Goal: Task Accomplishment & Management: Use online tool/utility

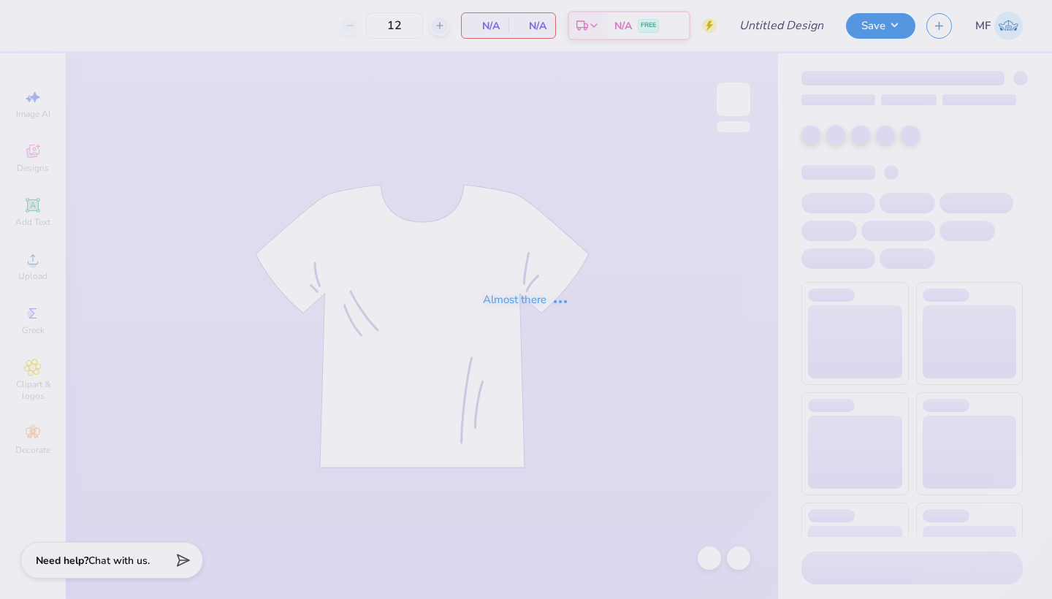
type input "Phi Sig Bids Baby Tee"
type input "52"
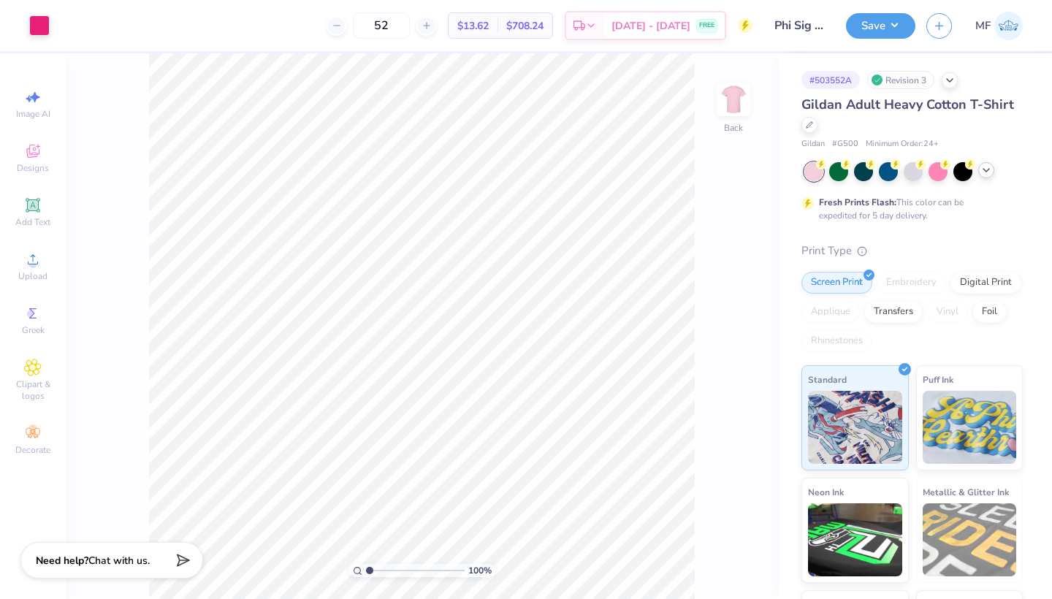
click at [991, 172] on icon at bounding box center [987, 170] width 12 height 12
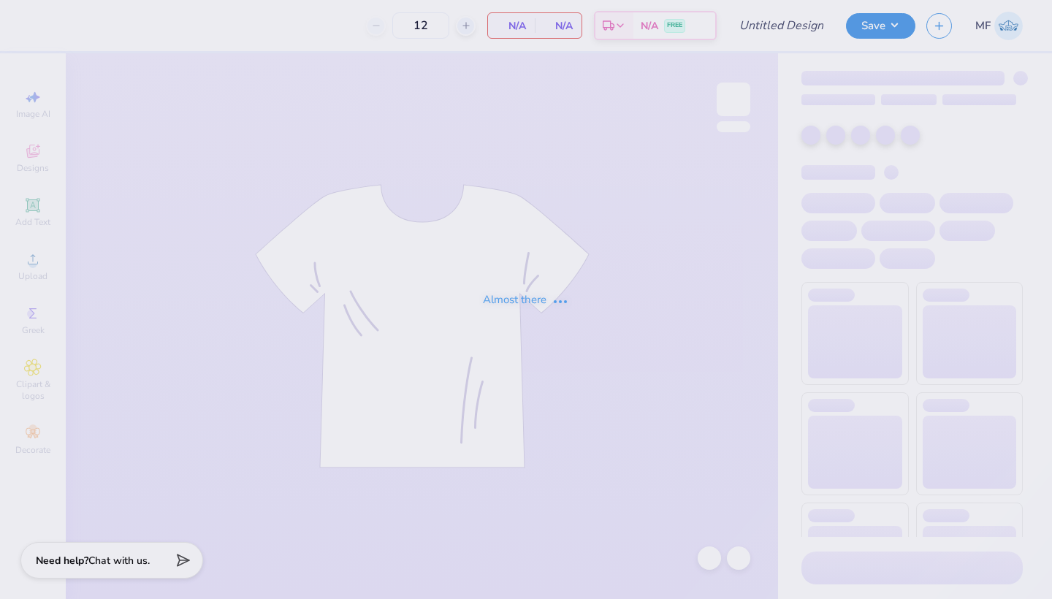
type input "52"
type input "Phi Sig Bids Baby Tee"
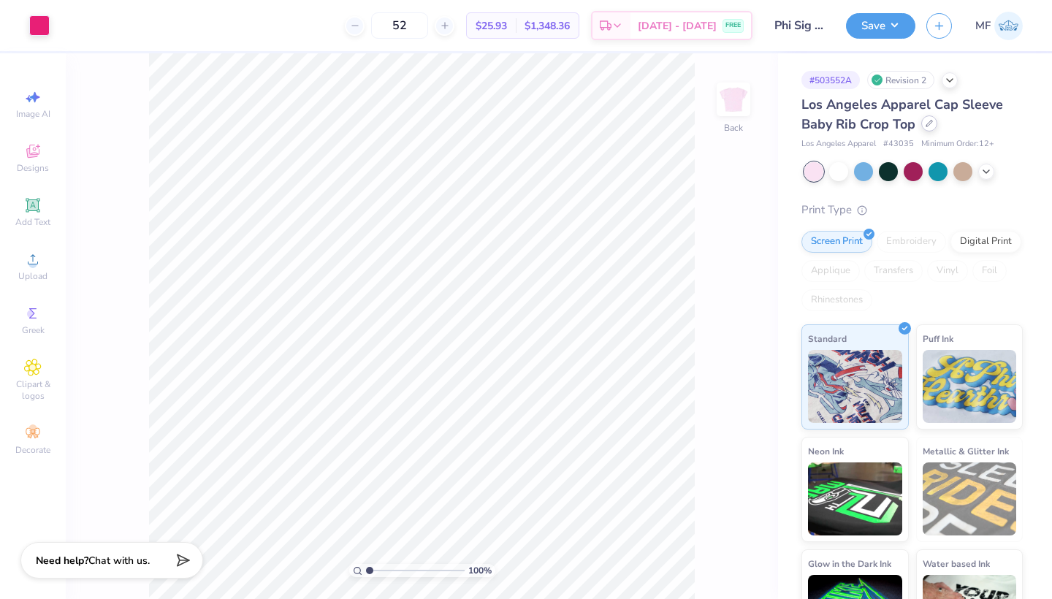
click at [931, 124] on icon at bounding box center [930, 124] width 6 height 6
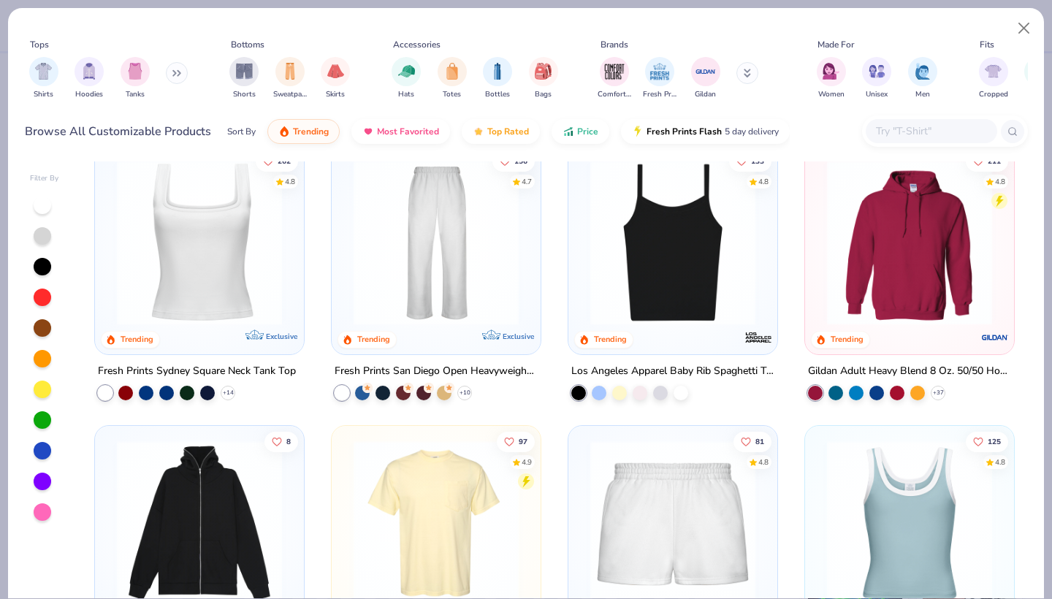
scroll to position [591, 0]
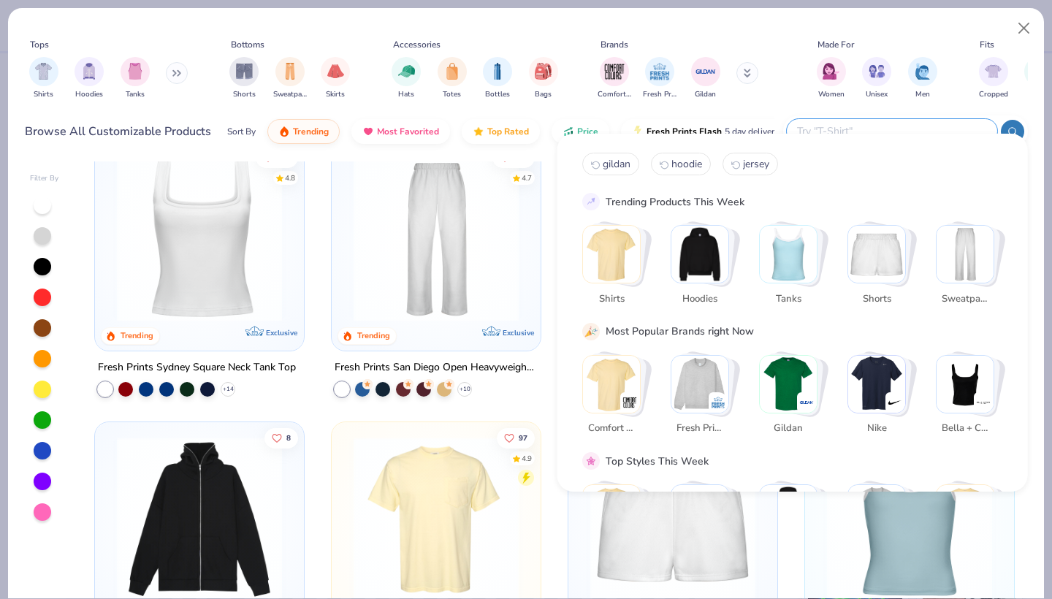
click at [935, 123] on input "text" at bounding box center [891, 131] width 191 height 17
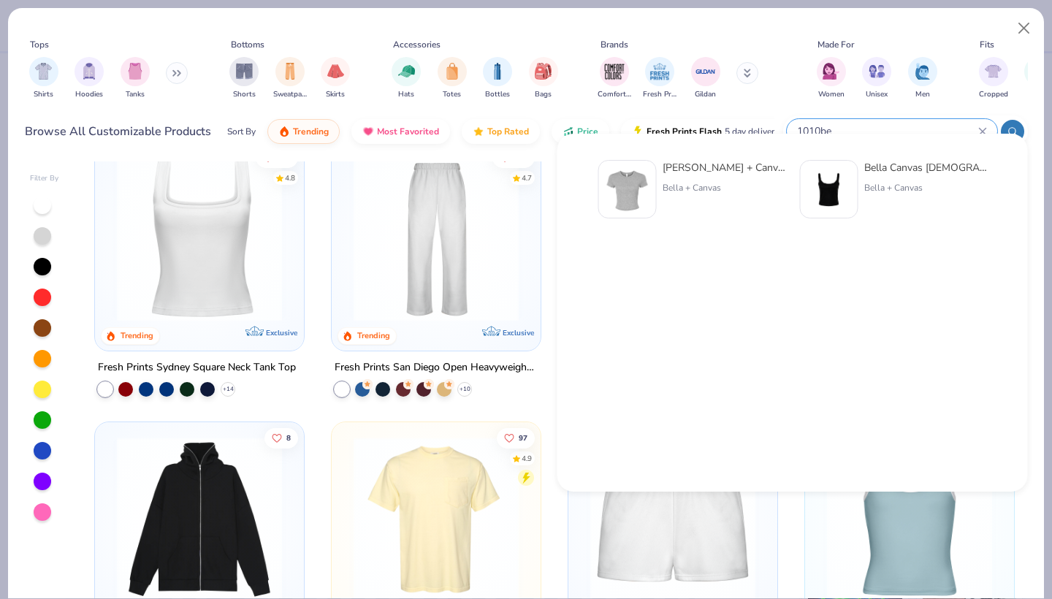
type input "1010be"
click at [640, 199] on img at bounding box center [627, 189] width 45 height 45
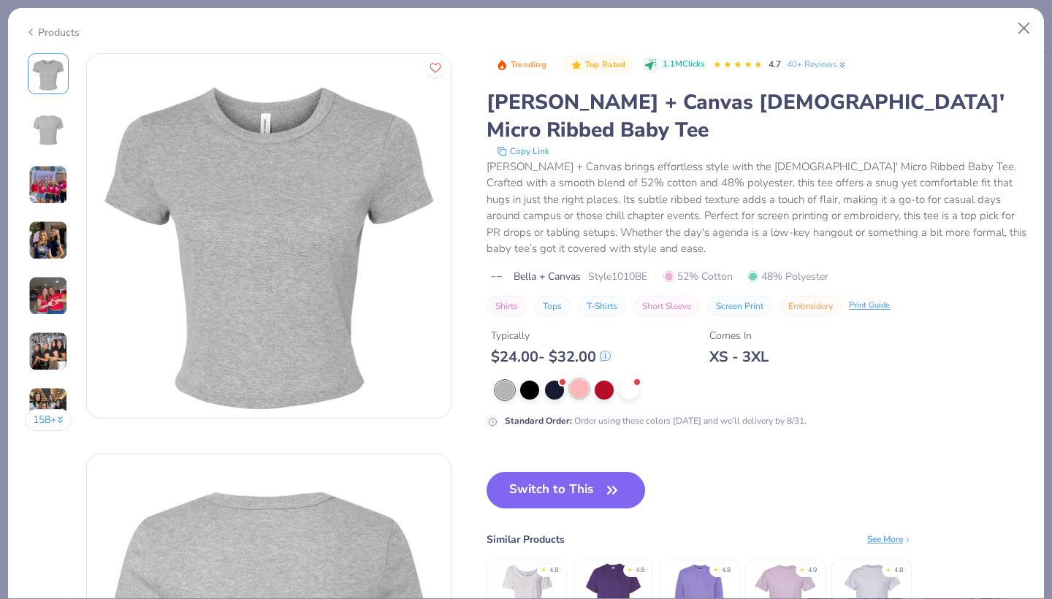
click at [570, 379] on div at bounding box center [579, 388] width 19 height 19
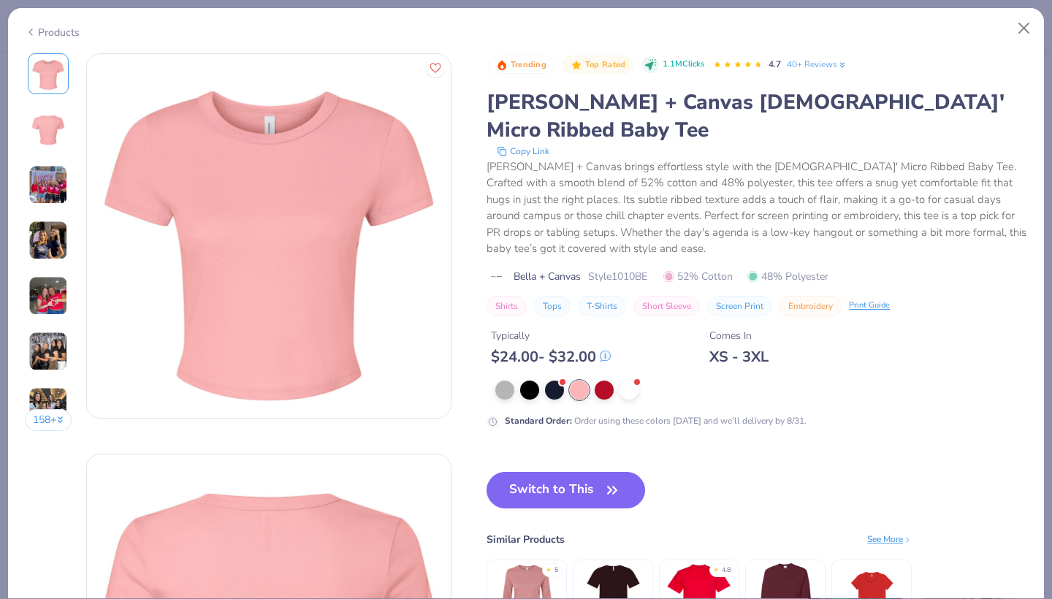
click at [487, 472] on div "Switch to This Similar Products See More ★ 5 ★ 4.8" at bounding box center [699, 570] width 425 height 197
click at [487, 472] on button "Switch to This" at bounding box center [566, 490] width 159 height 37
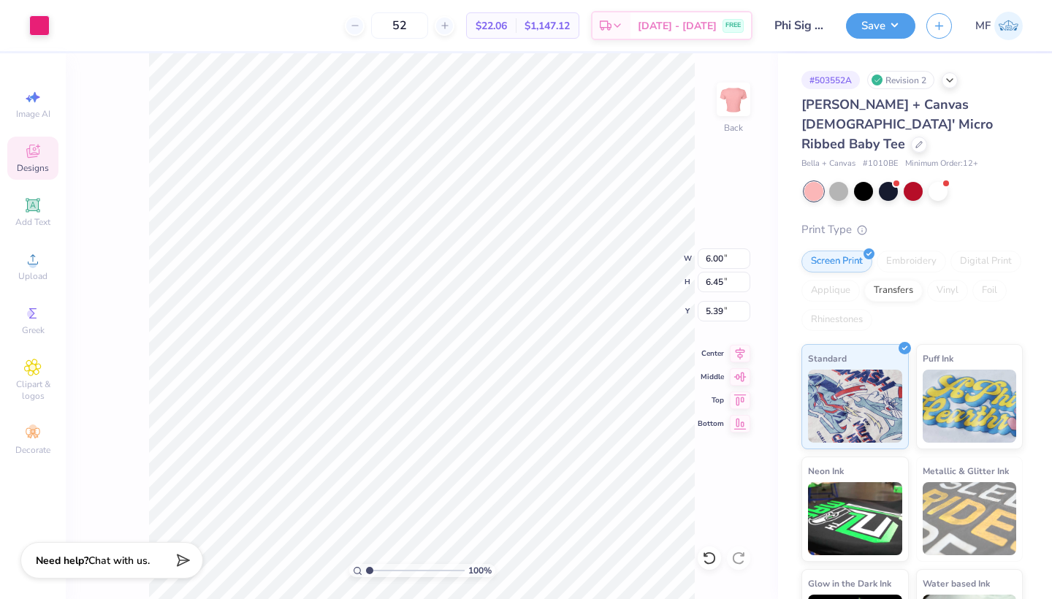
type input "7.21"
type input "7.75"
type input "3.00"
click at [38, 28] on div at bounding box center [39, 24] width 20 height 20
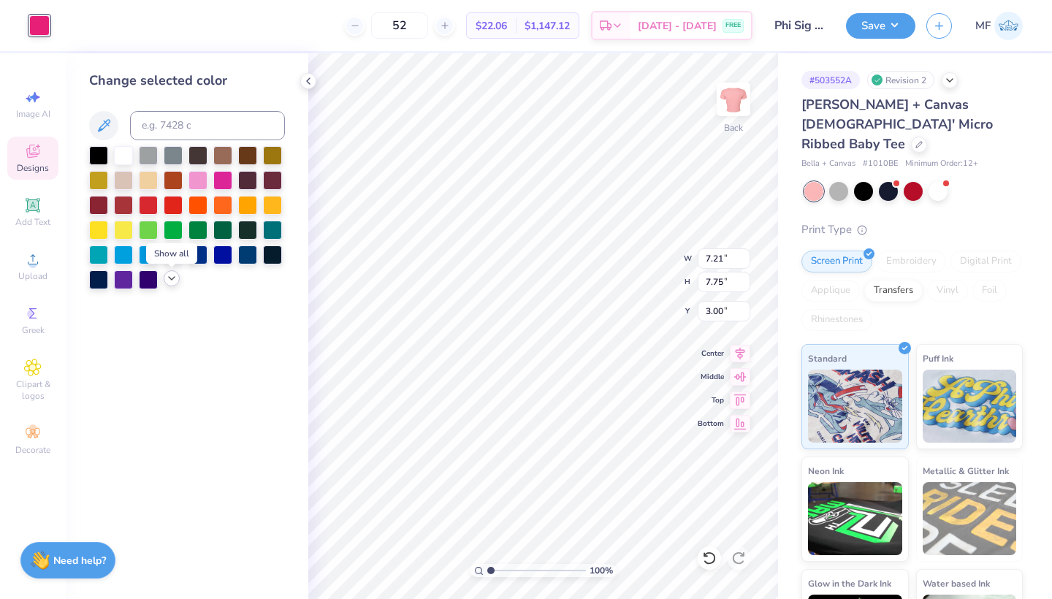
click at [169, 283] on icon at bounding box center [172, 279] width 12 height 12
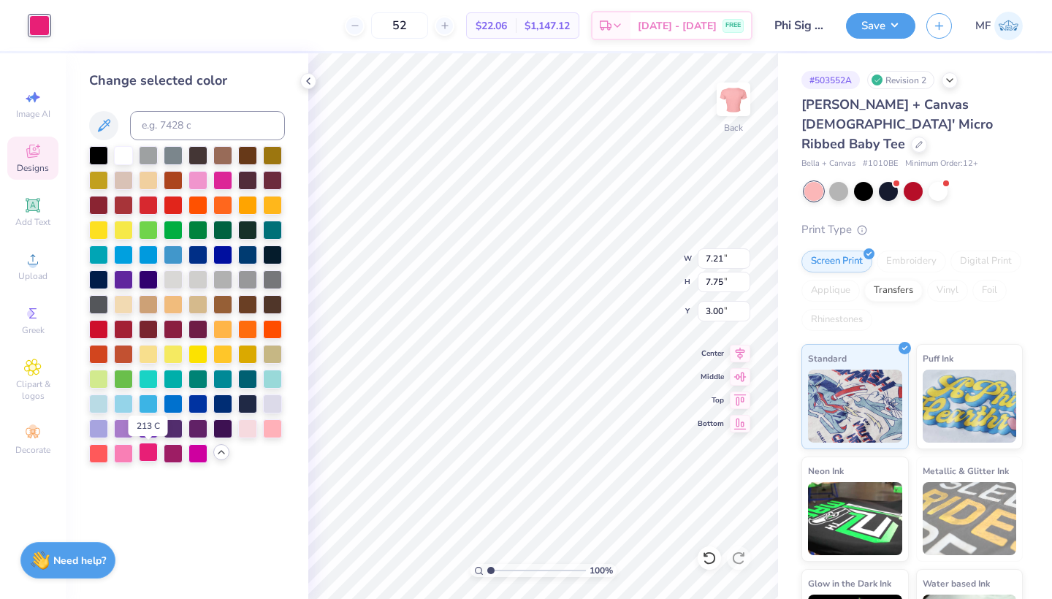
click at [146, 455] on div at bounding box center [148, 452] width 19 height 19
click at [101, 455] on div at bounding box center [98, 452] width 19 height 19
click at [145, 453] on div at bounding box center [148, 452] width 19 height 19
click at [170, 451] on div at bounding box center [173, 452] width 19 height 19
click at [143, 453] on div at bounding box center [148, 452] width 19 height 19
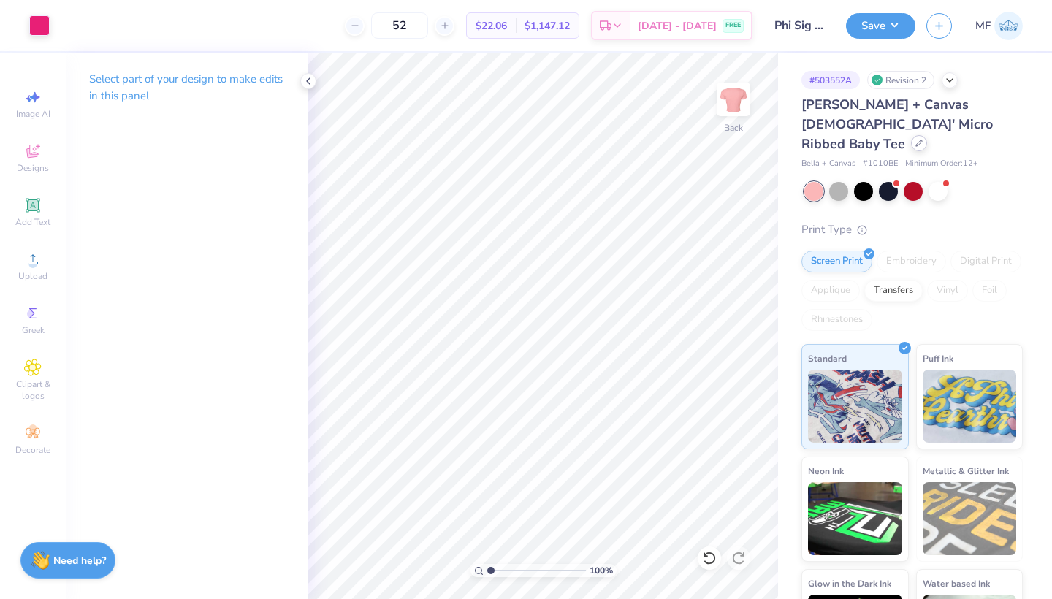
click at [916, 140] on icon at bounding box center [919, 143] width 7 height 7
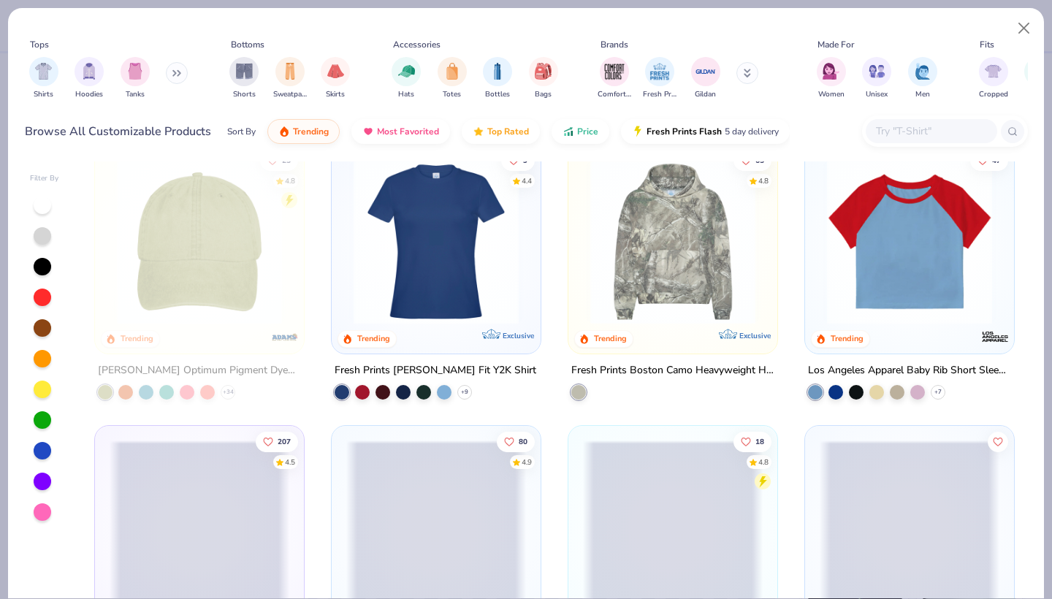
scroll to position [2293, 0]
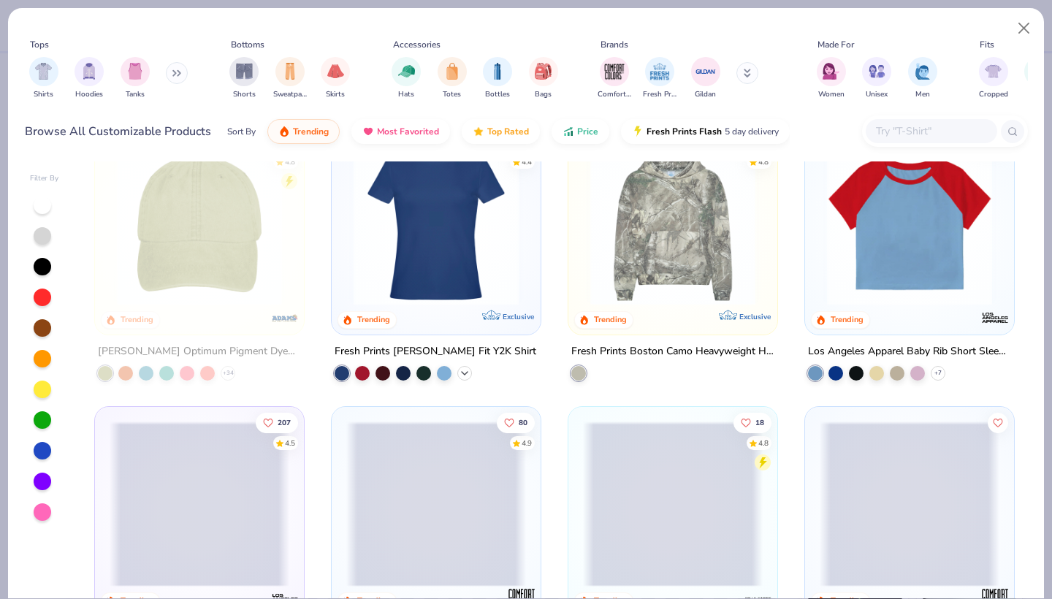
click at [468, 368] on icon at bounding box center [465, 374] width 12 height 12
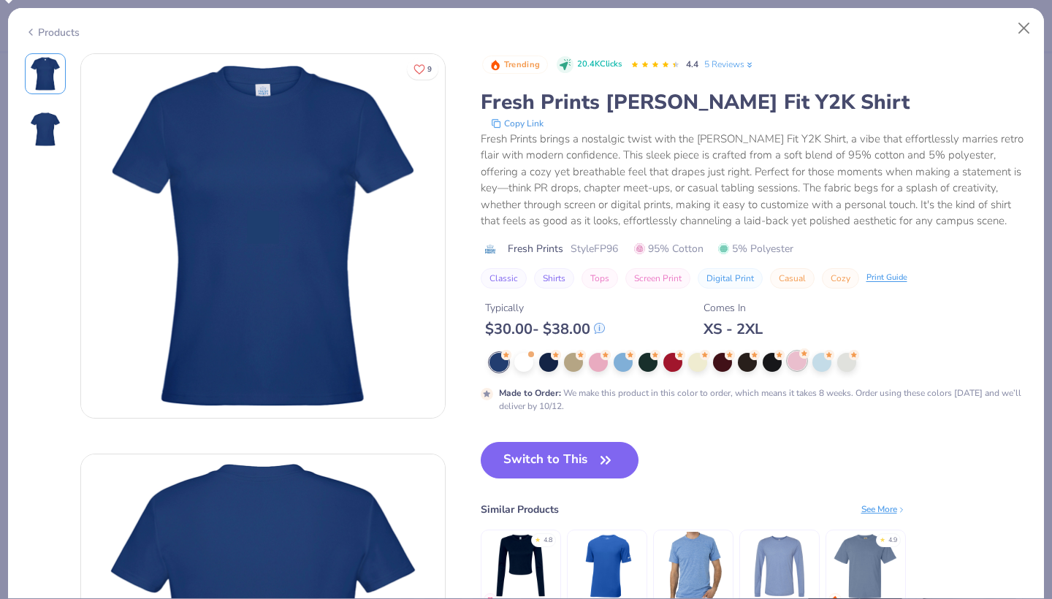
click at [788, 357] on div at bounding box center [797, 361] width 19 height 19
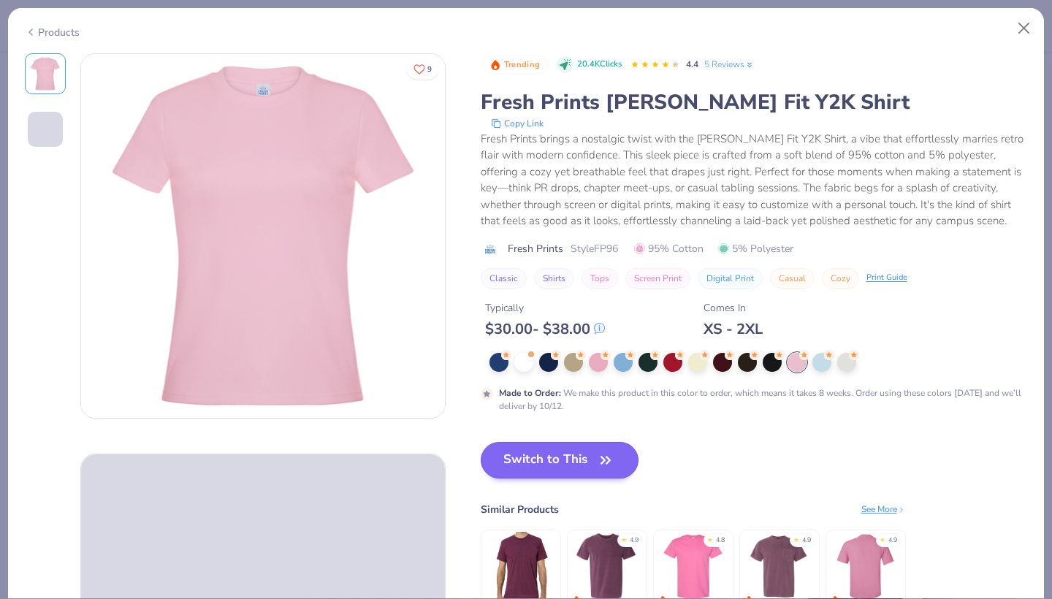
click at [481, 458] on button "Switch to This" at bounding box center [560, 460] width 159 height 37
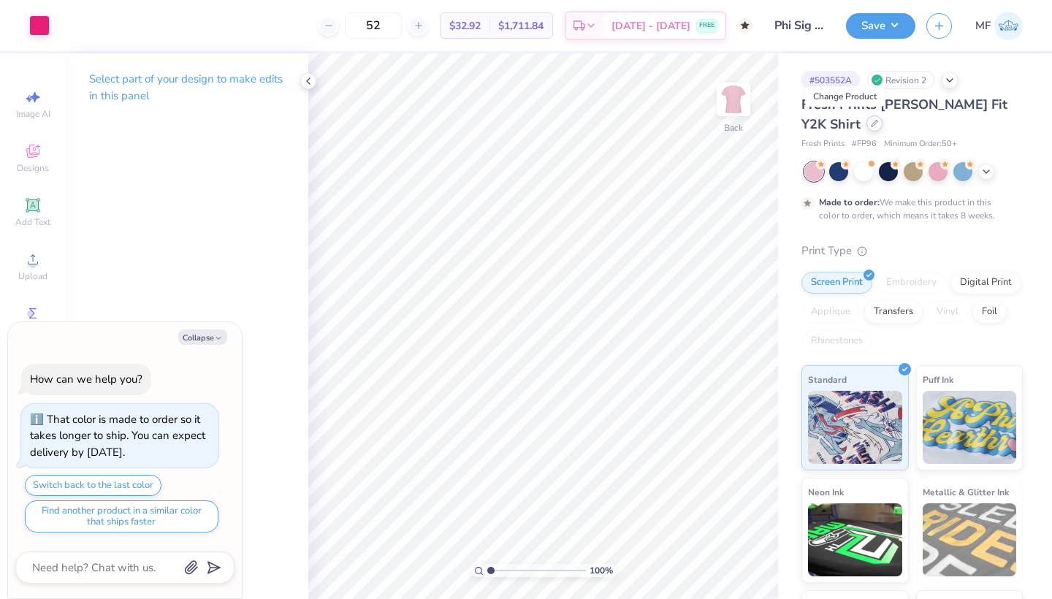
click at [871, 126] on icon at bounding box center [874, 123] width 7 height 7
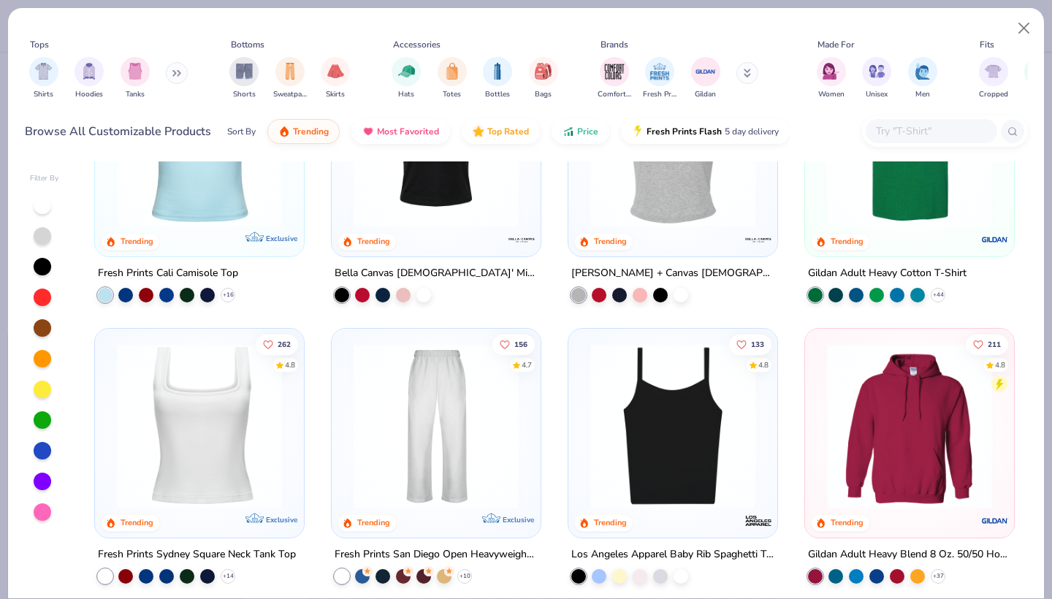
scroll to position [455, 0]
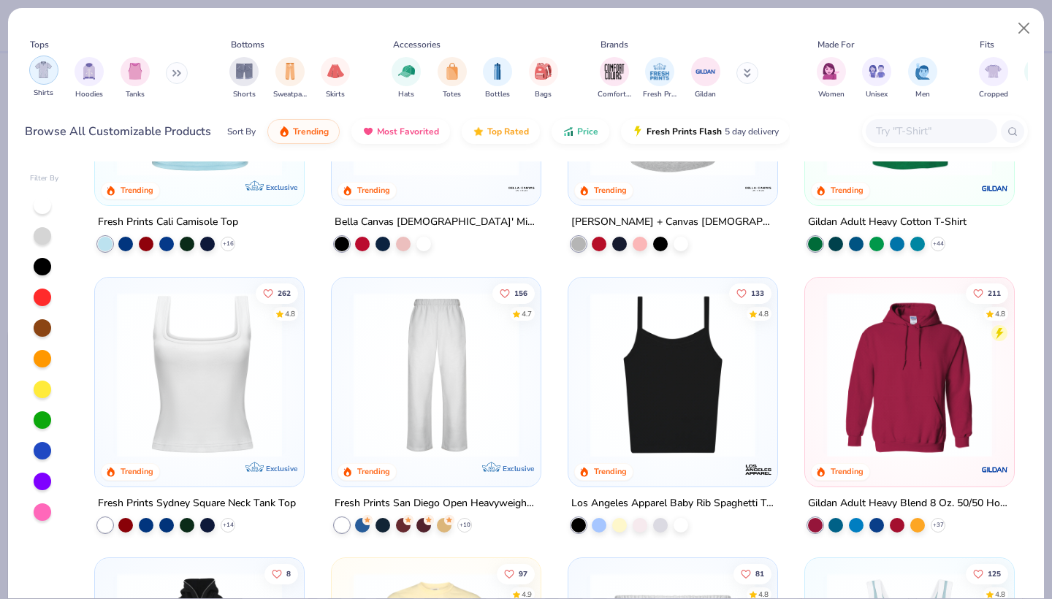
click at [53, 69] on div "Shirts" at bounding box center [43, 77] width 29 height 43
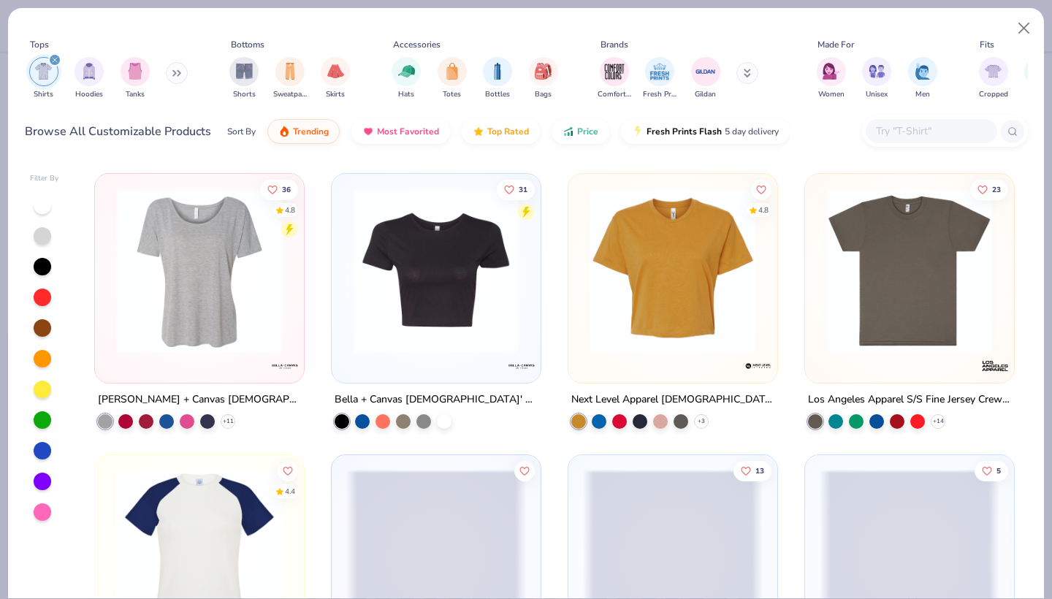
scroll to position [838, 0]
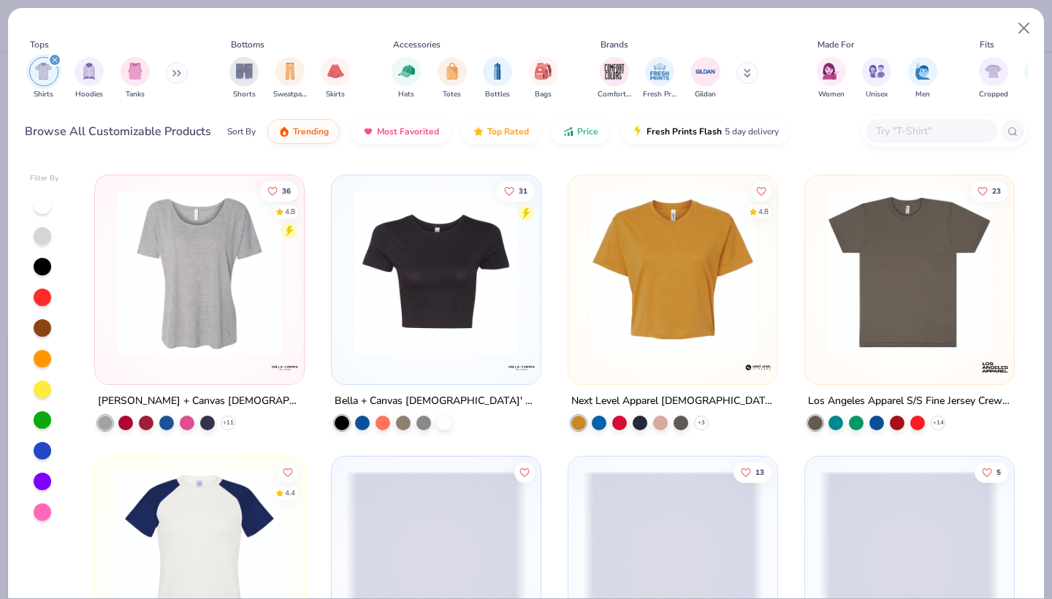
click at [465, 278] on img at bounding box center [436, 272] width 180 height 165
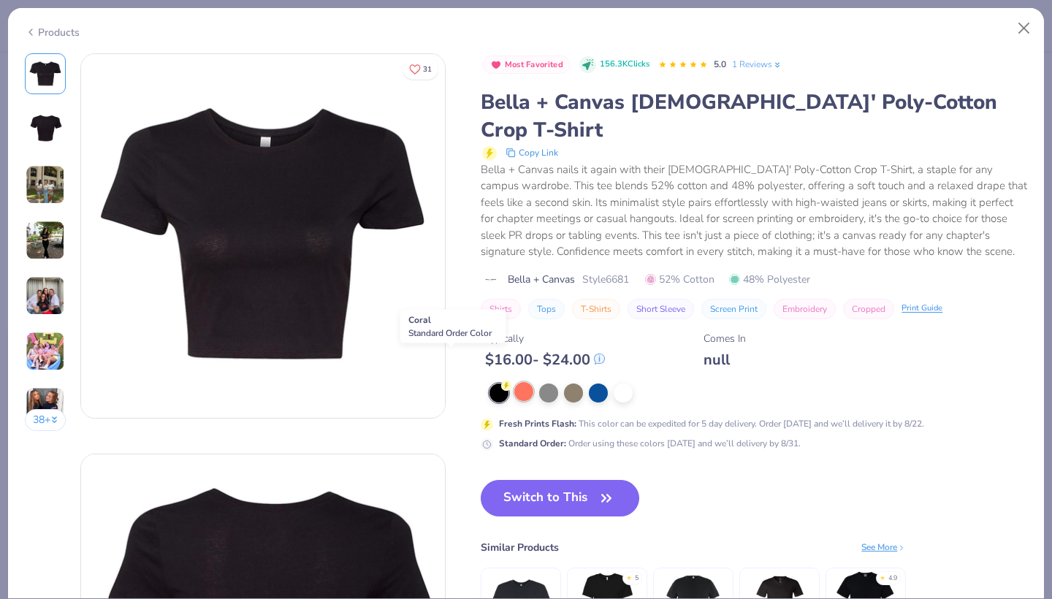
click at [515, 382] on div at bounding box center [524, 391] width 19 height 19
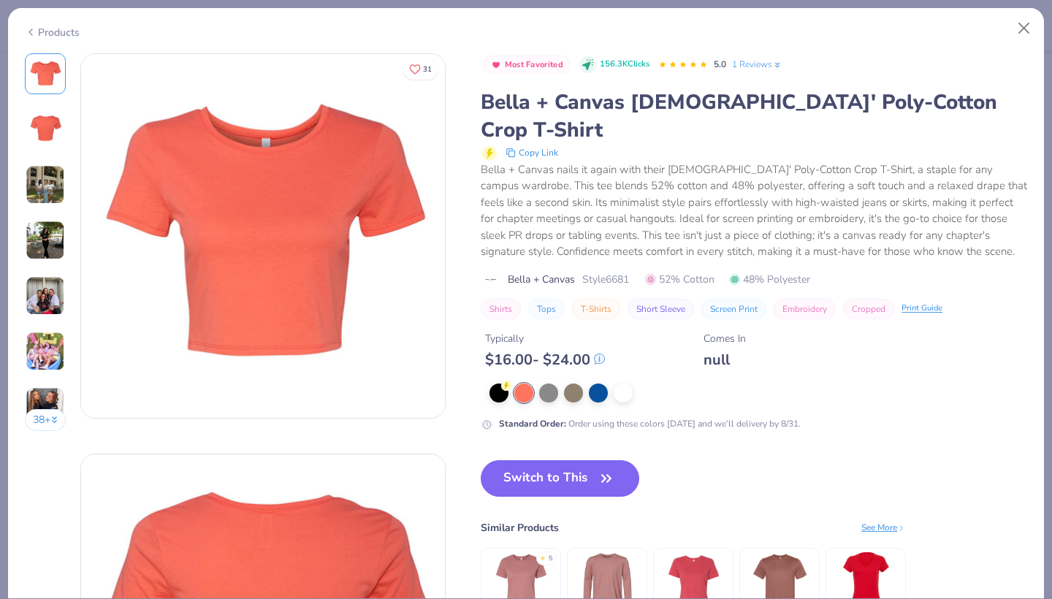
click at [51, 38] on div "Products" at bounding box center [526, 27] width 1036 height 38
click at [45, 30] on div "Products" at bounding box center [52, 32] width 55 height 15
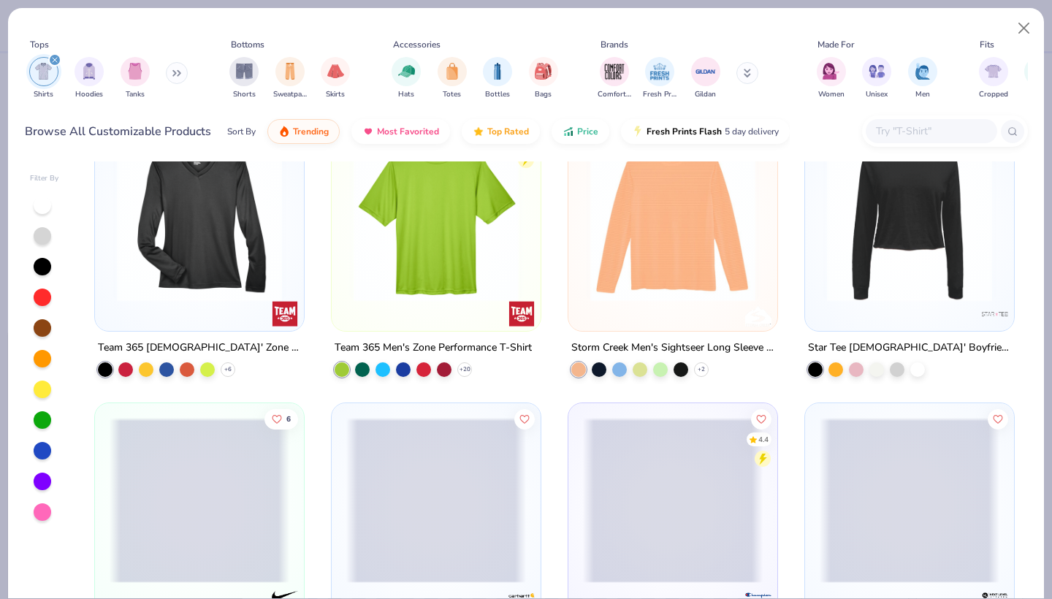
scroll to position [8137, 0]
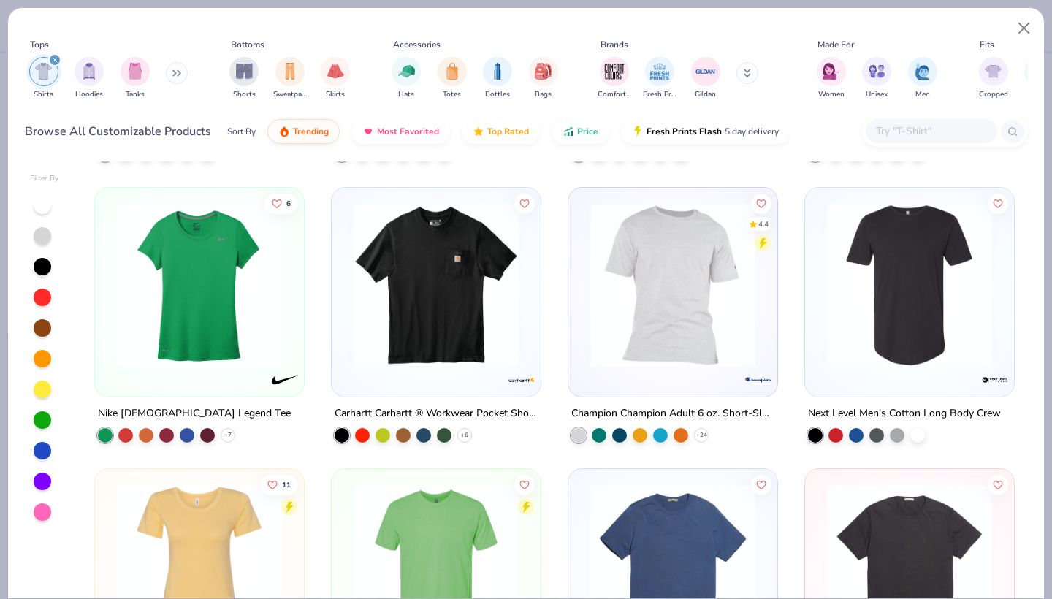
type textarea "x"
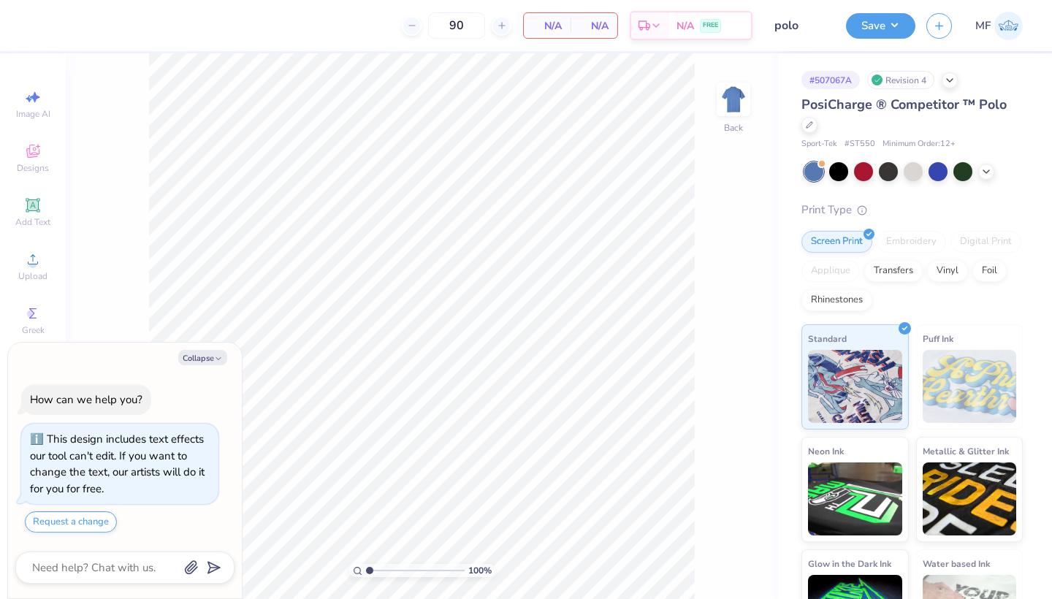
scroll to position [20, 0]
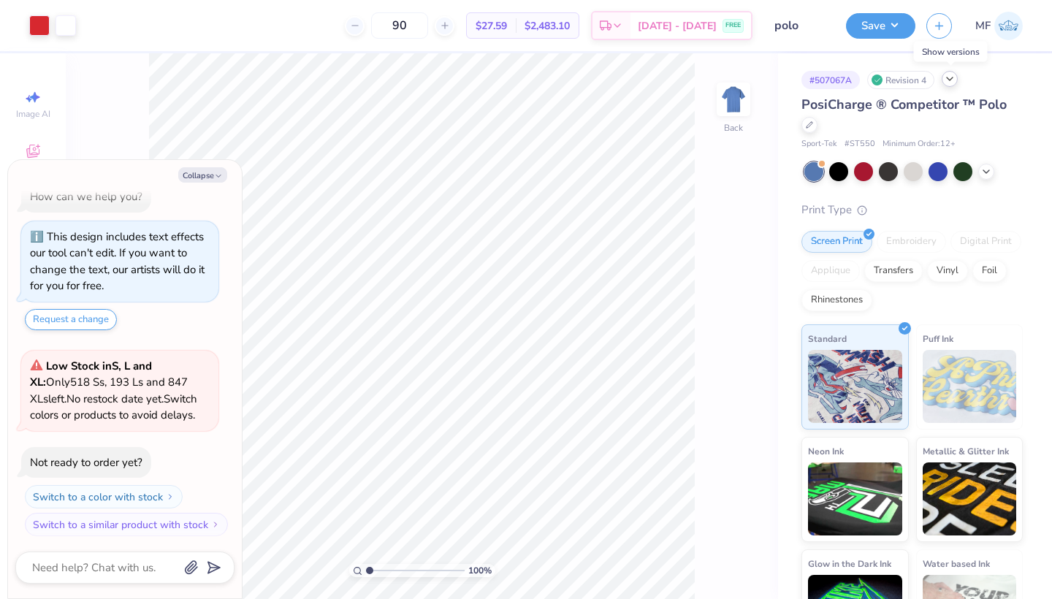
click at [949, 84] on icon at bounding box center [950, 79] width 12 height 12
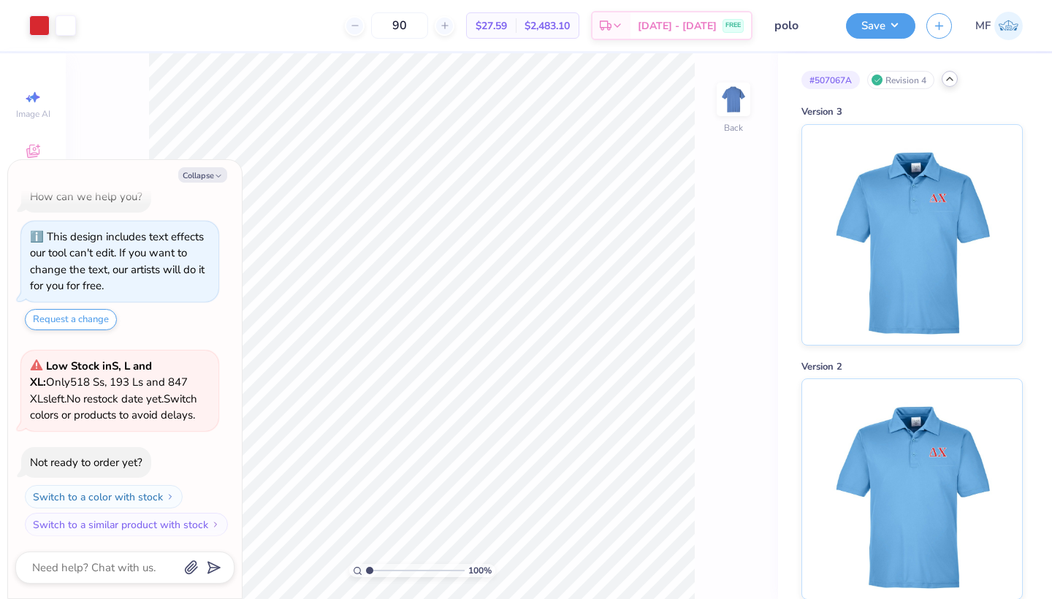
click at [950, 79] on icon at bounding box center [950, 79] width 12 height 12
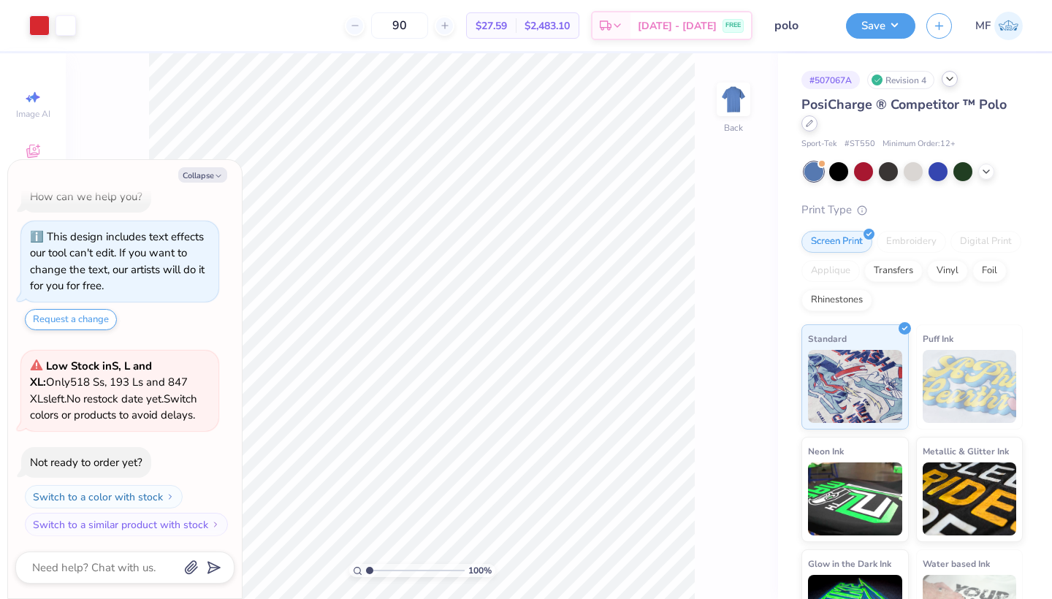
click at [811, 121] on icon at bounding box center [809, 123] width 7 height 7
type textarea "x"
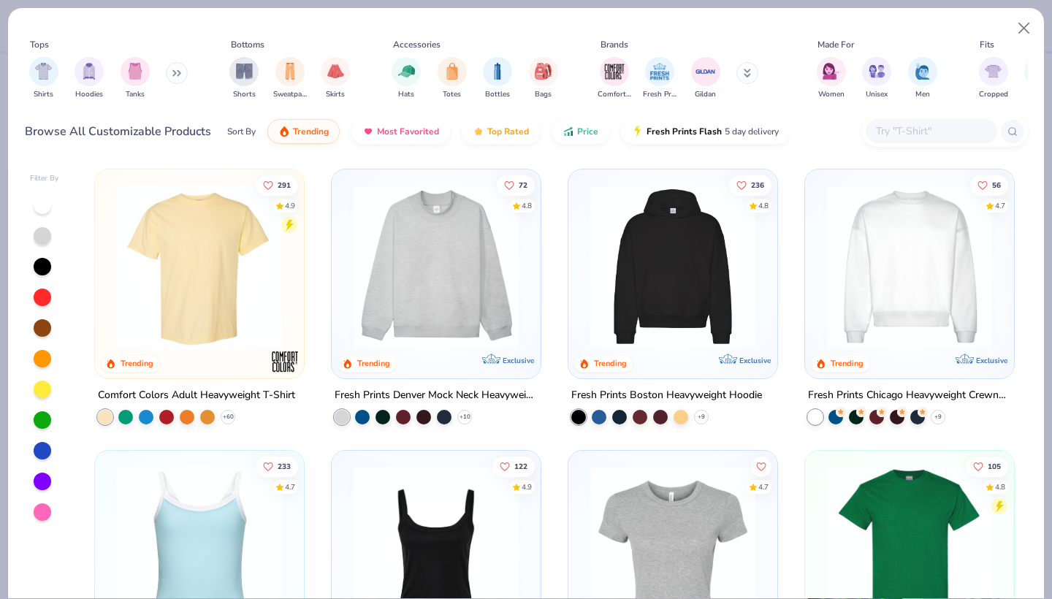
click at [885, 123] on input "text" at bounding box center [931, 131] width 113 height 17
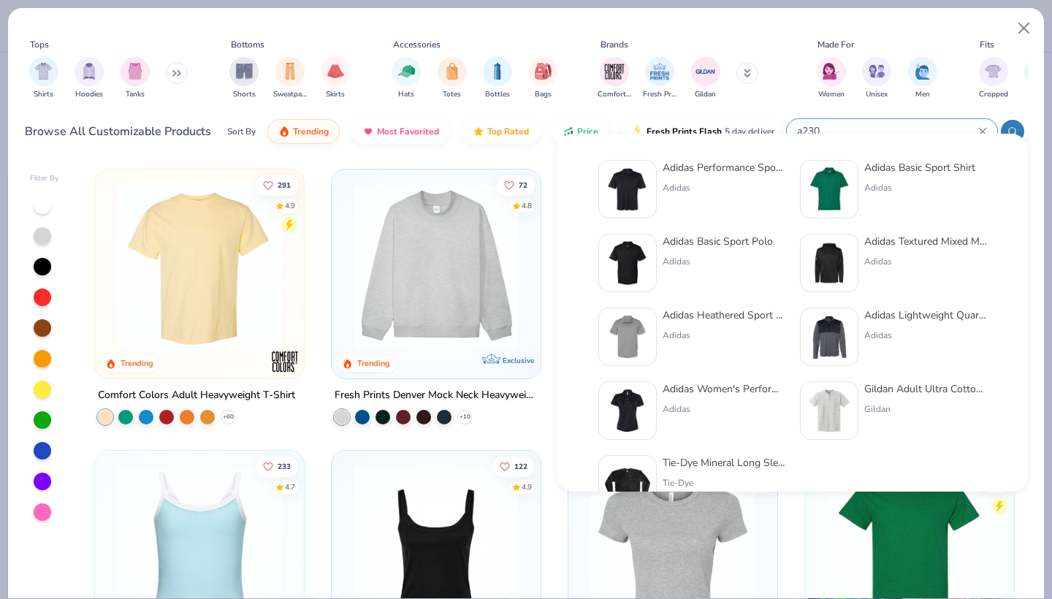
type input "a230"
click at [669, 171] on div "Adidas Performance Sport Shirt" at bounding box center [724, 167] width 123 height 15
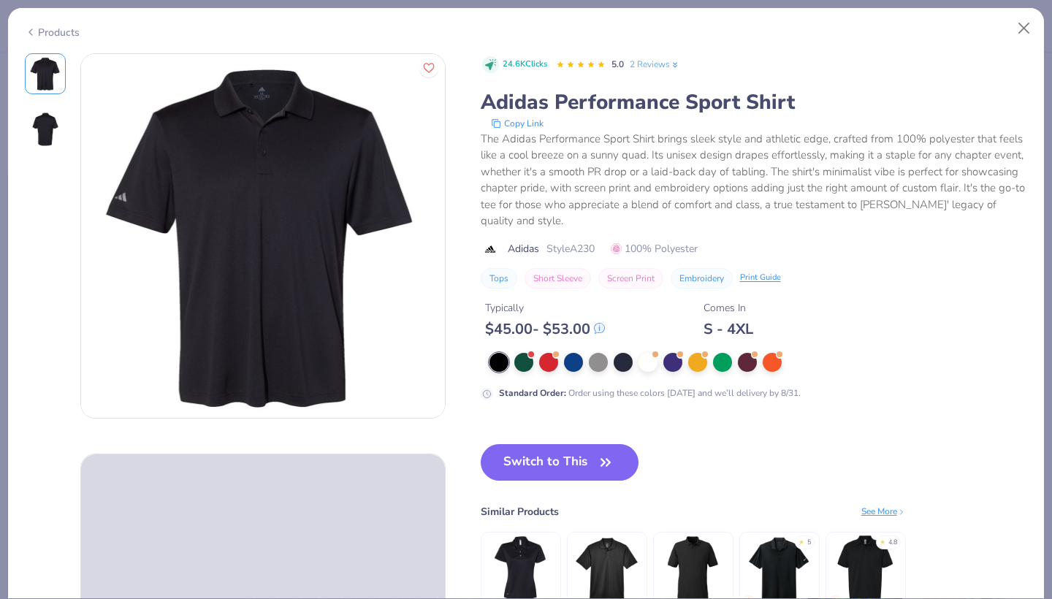
click at [37, 31] on div "Products" at bounding box center [52, 32] width 55 height 15
type textarea "x"
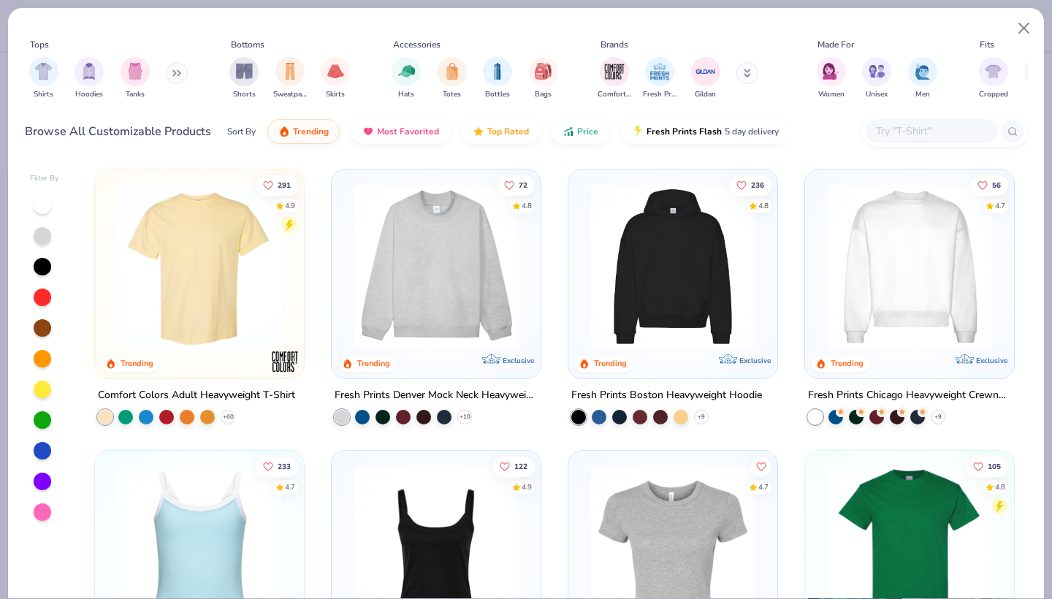
click at [955, 123] on input "text" at bounding box center [931, 131] width 113 height 17
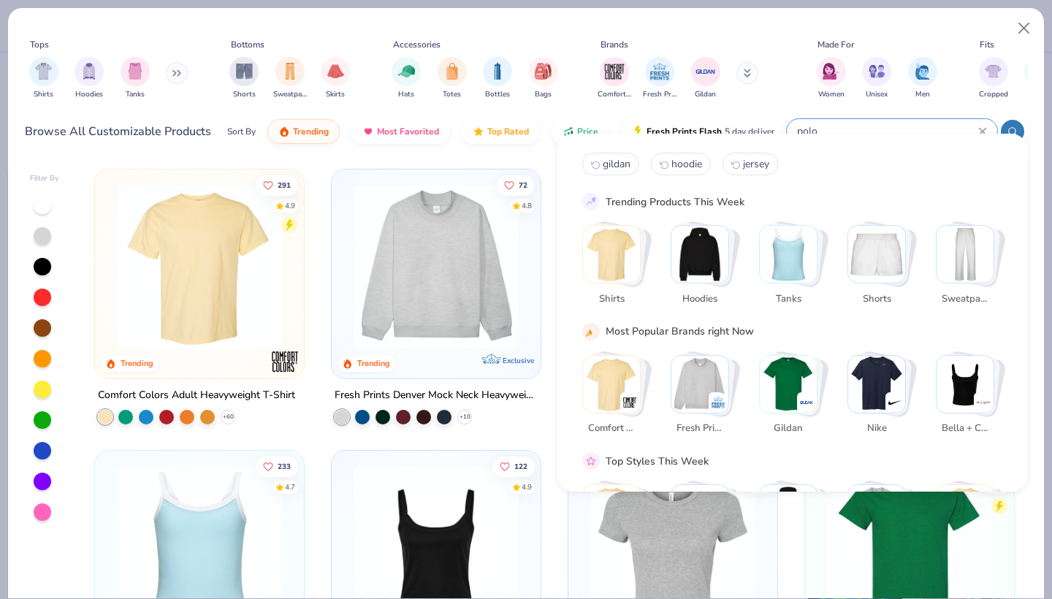
type input "polo"
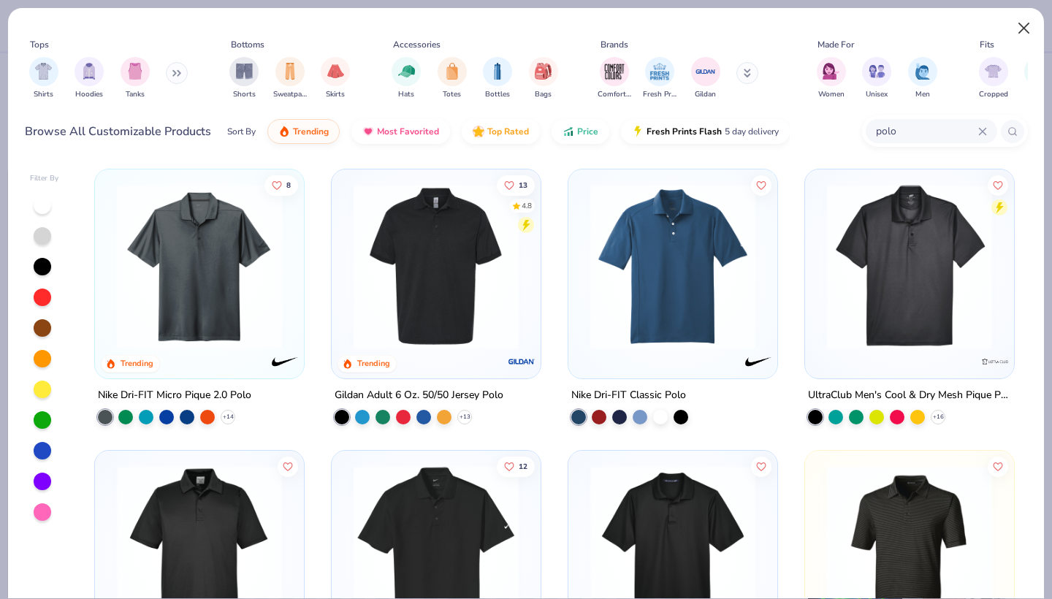
click at [1024, 29] on button "Close" at bounding box center [1025, 29] width 28 height 28
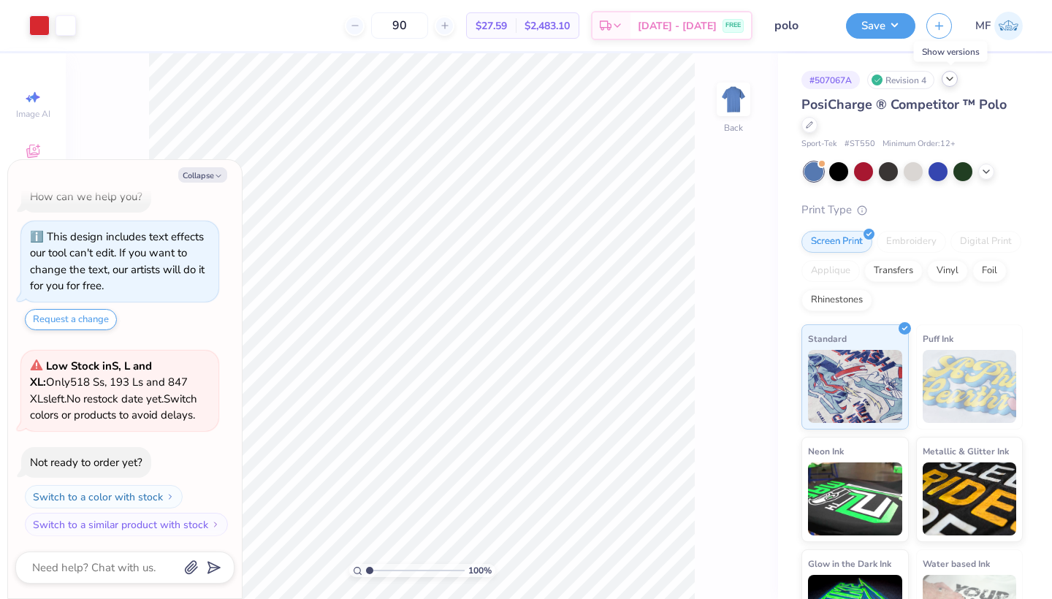
click at [954, 79] on icon at bounding box center [950, 79] width 12 height 12
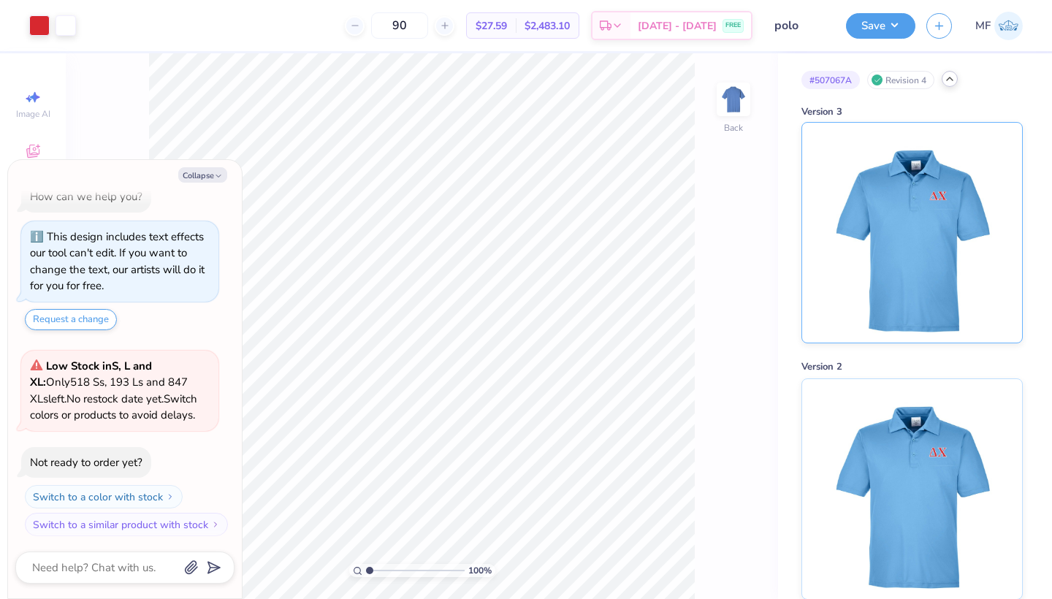
click at [892, 271] on img at bounding box center [912, 233] width 181 height 220
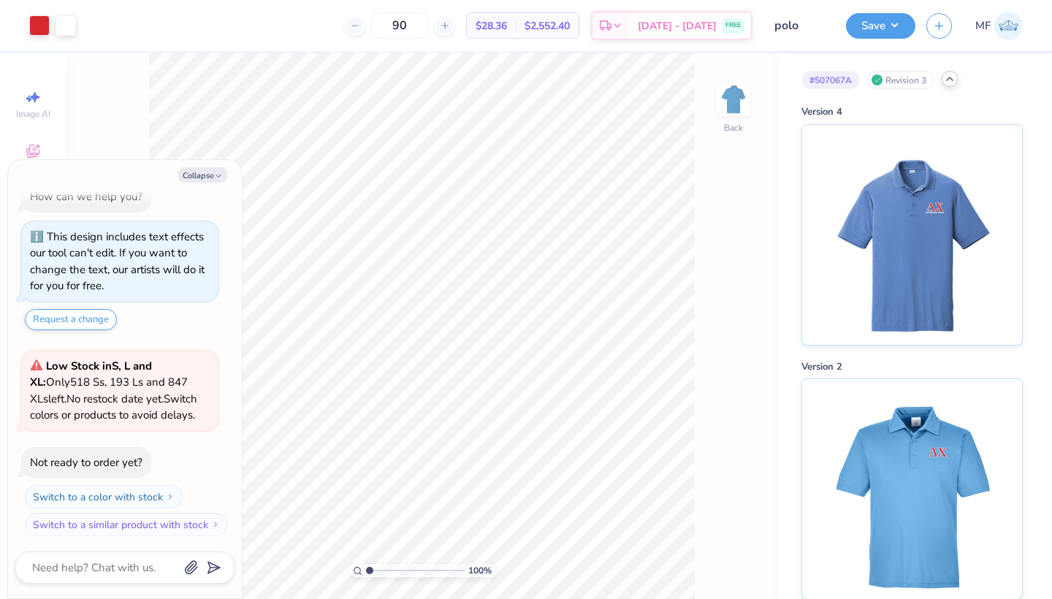
click at [950, 80] on icon at bounding box center [950, 79] width 12 height 12
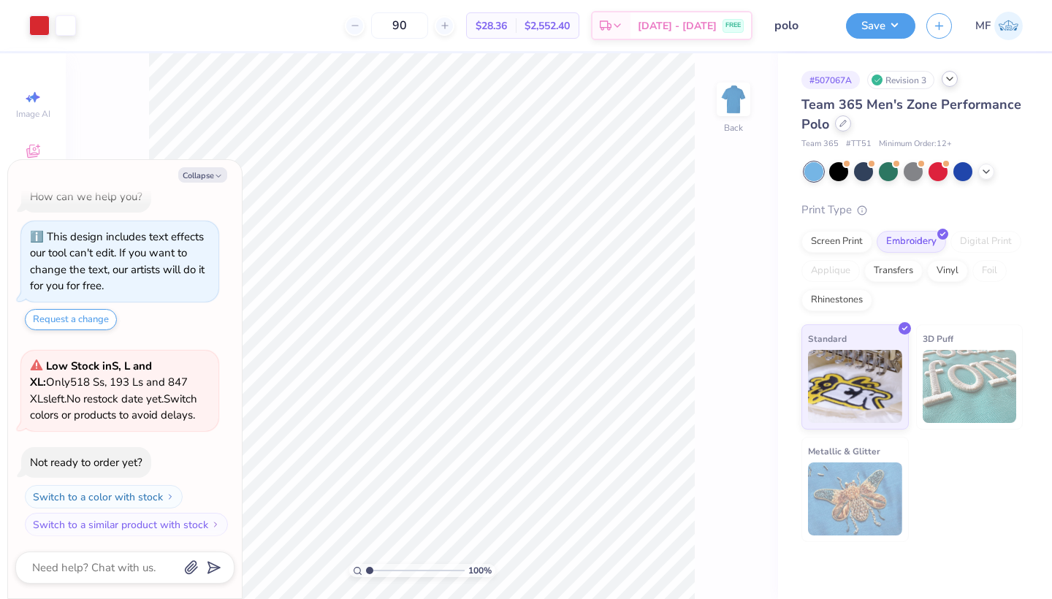
click at [845, 126] on icon at bounding box center [843, 123] width 7 height 7
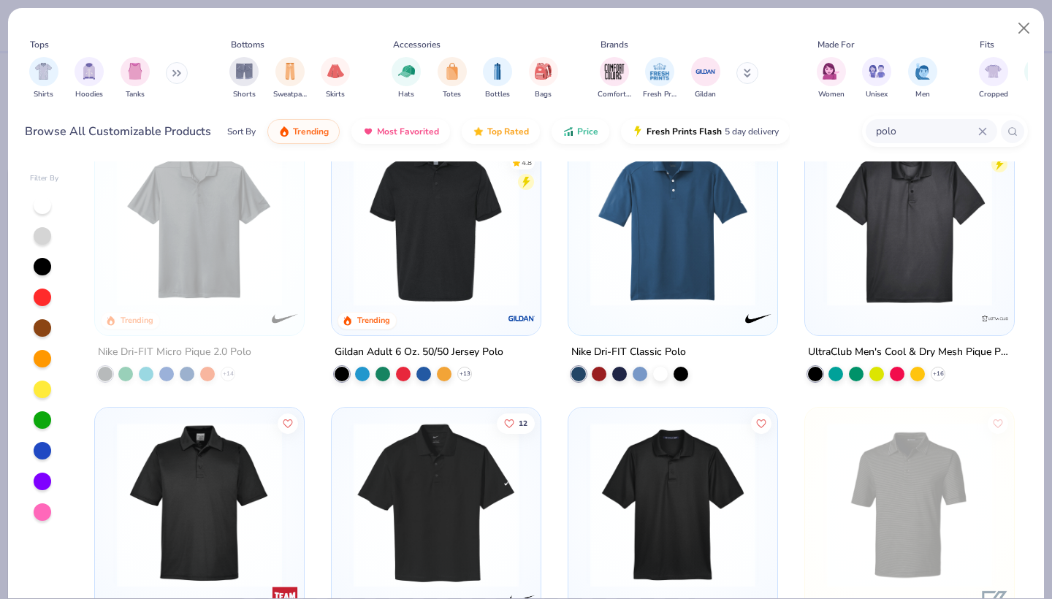
scroll to position [53, 0]
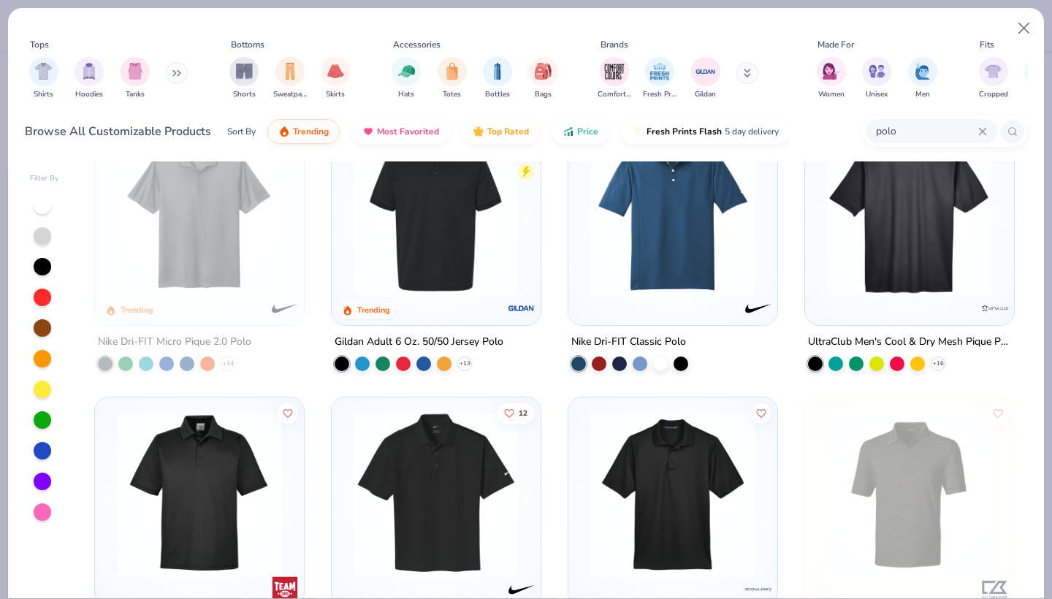
click at [914, 224] on div at bounding box center [909, 213] width 539 height 165
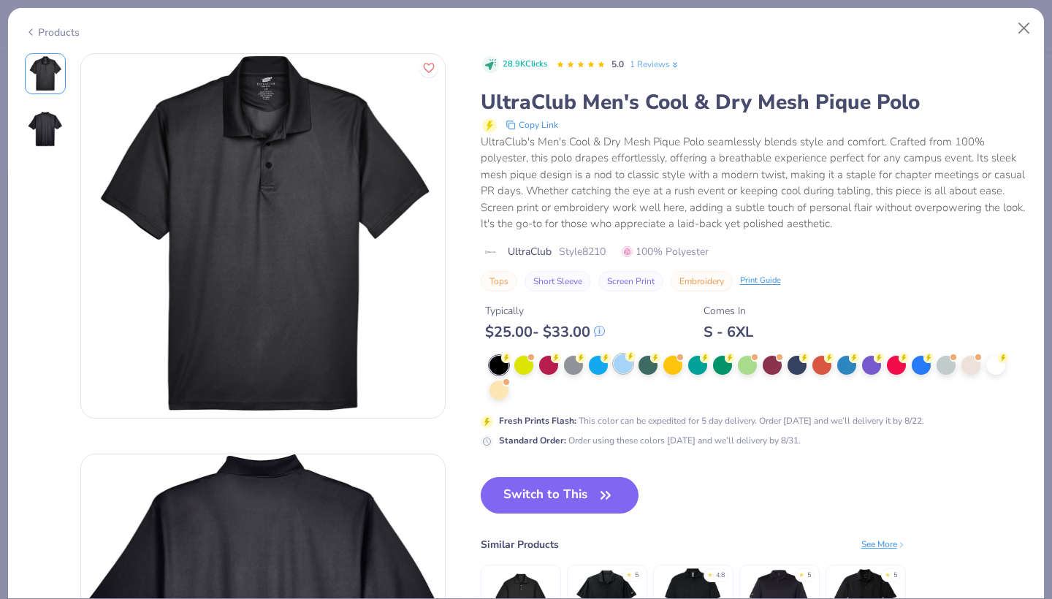
click at [614, 354] on div at bounding box center [623, 363] width 19 height 19
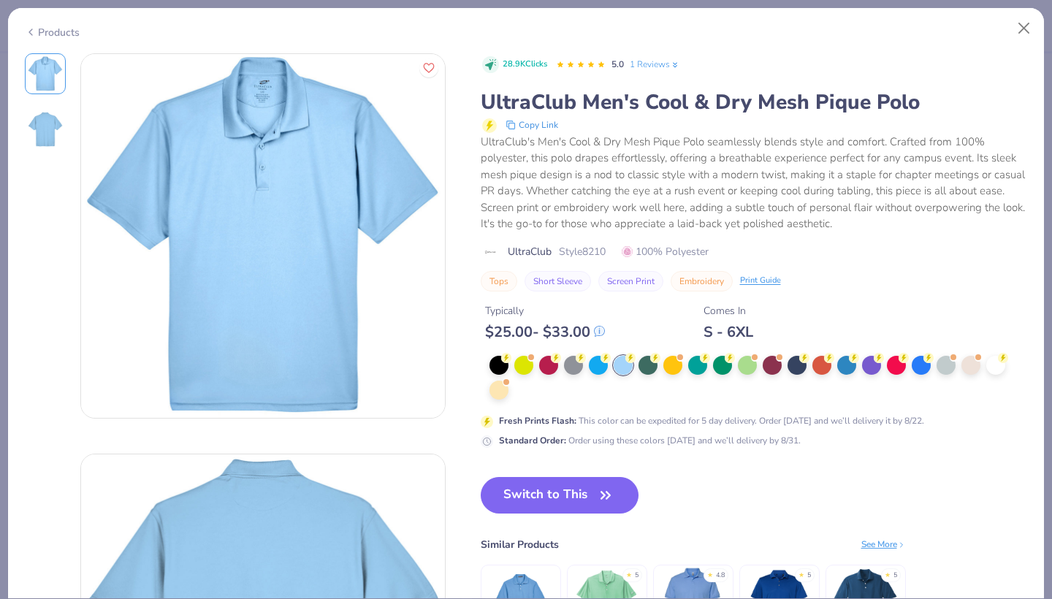
click at [54, 33] on div "Products" at bounding box center [52, 32] width 55 height 15
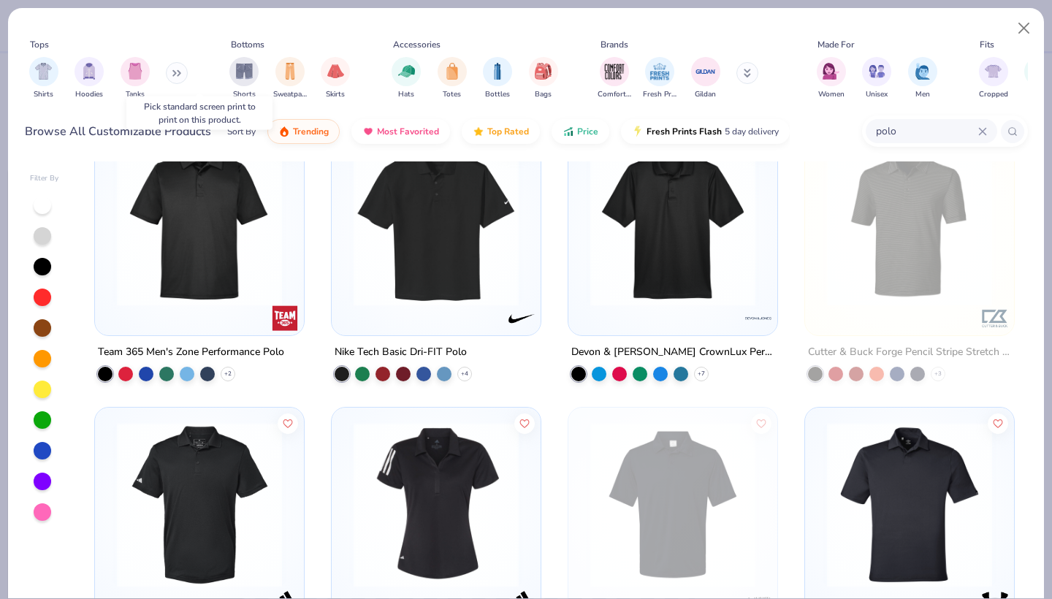
scroll to position [315, 0]
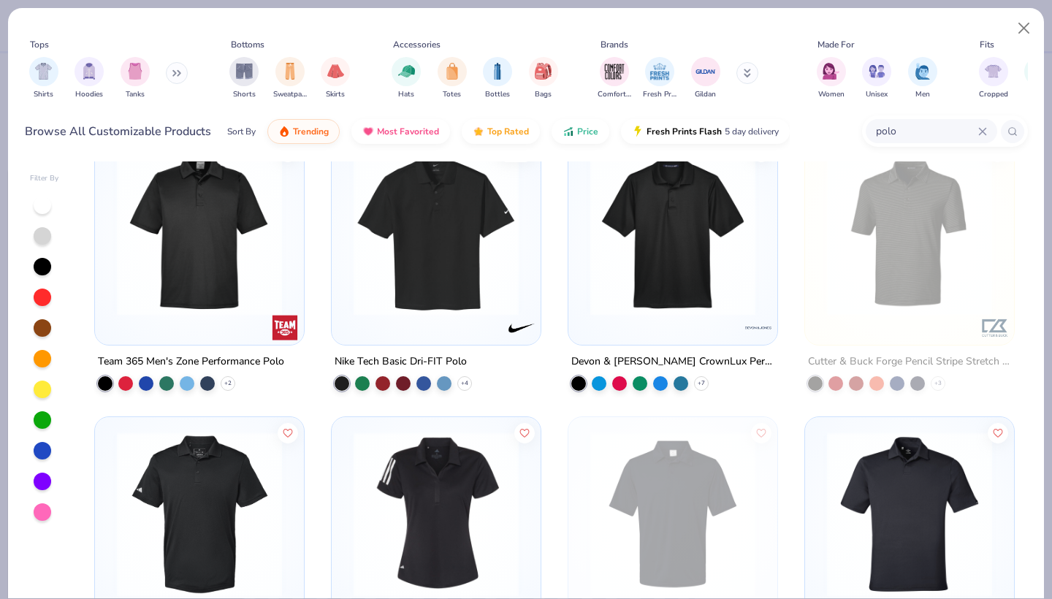
click at [494, 223] on img at bounding box center [436, 233] width 180 height 165
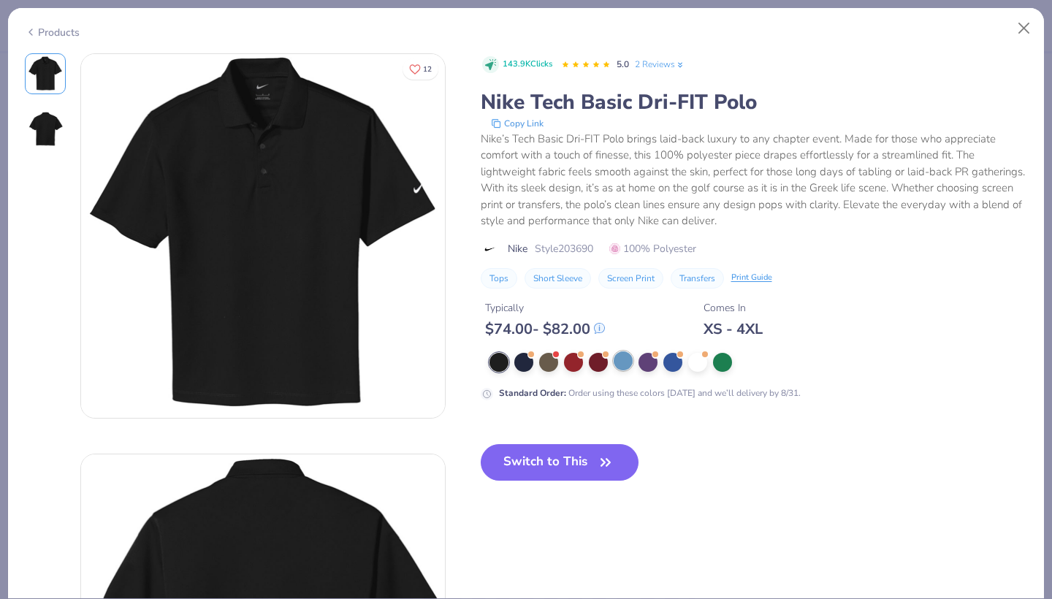
click at [614, 352] on div at bounding box center [623, 361] width 19 height 19
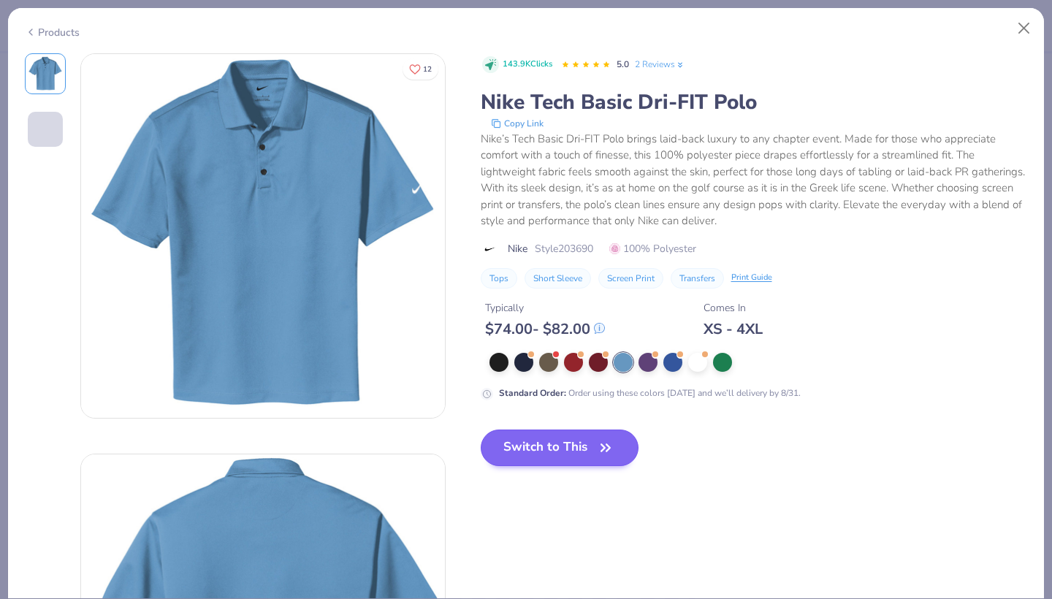
click at [481, 430] on button "Switch to This" at bounding box center [560, 448] width 159 height 37
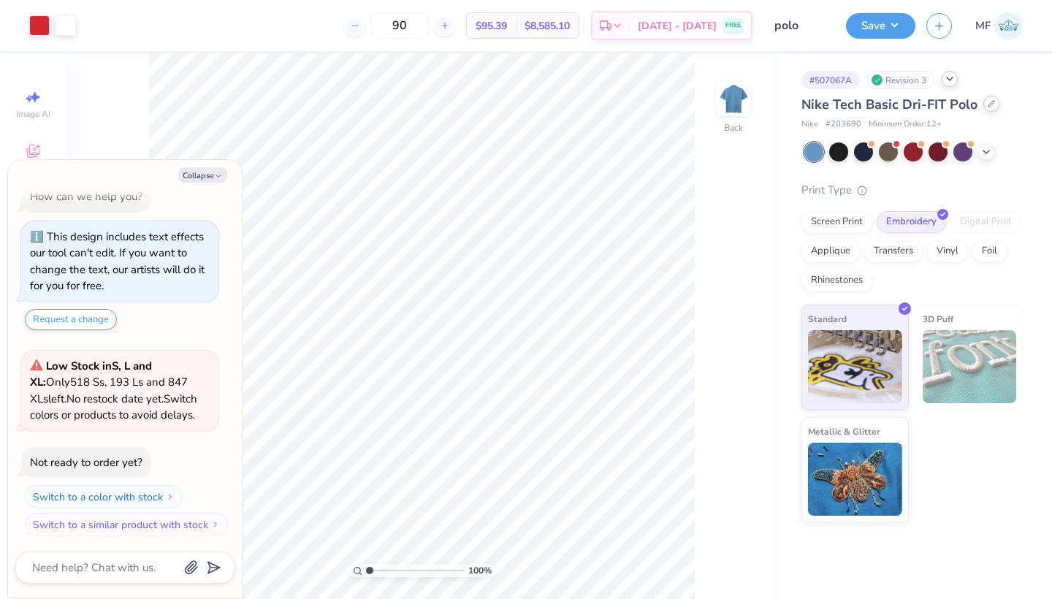
click at [991, 107] on icon at bounding box center [991, 103] width 7 height 7
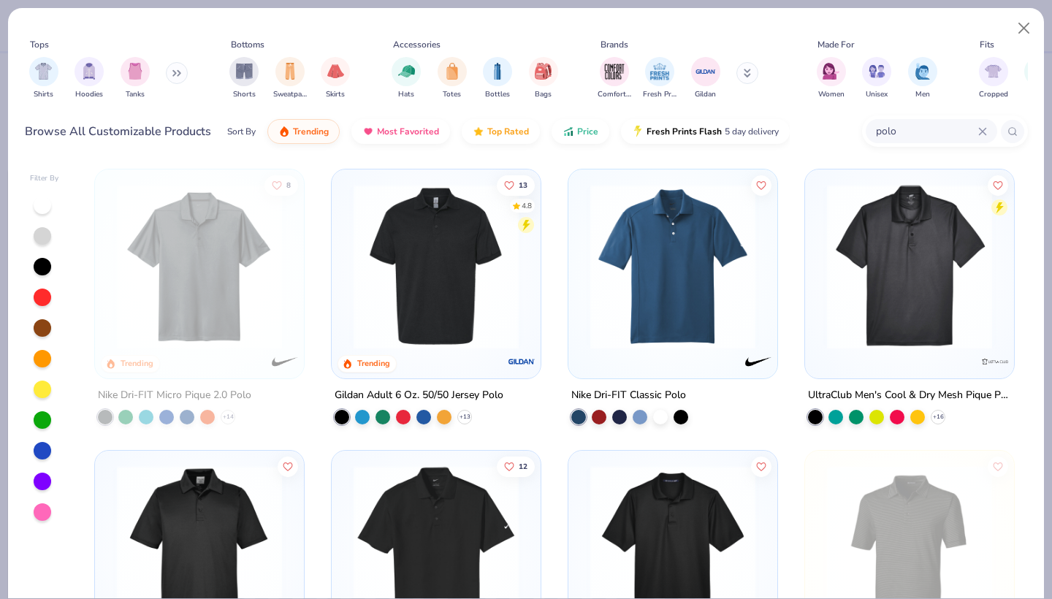
click at [933, 123] on input "polo" at bounding box center [927, 131] width 104 height 17
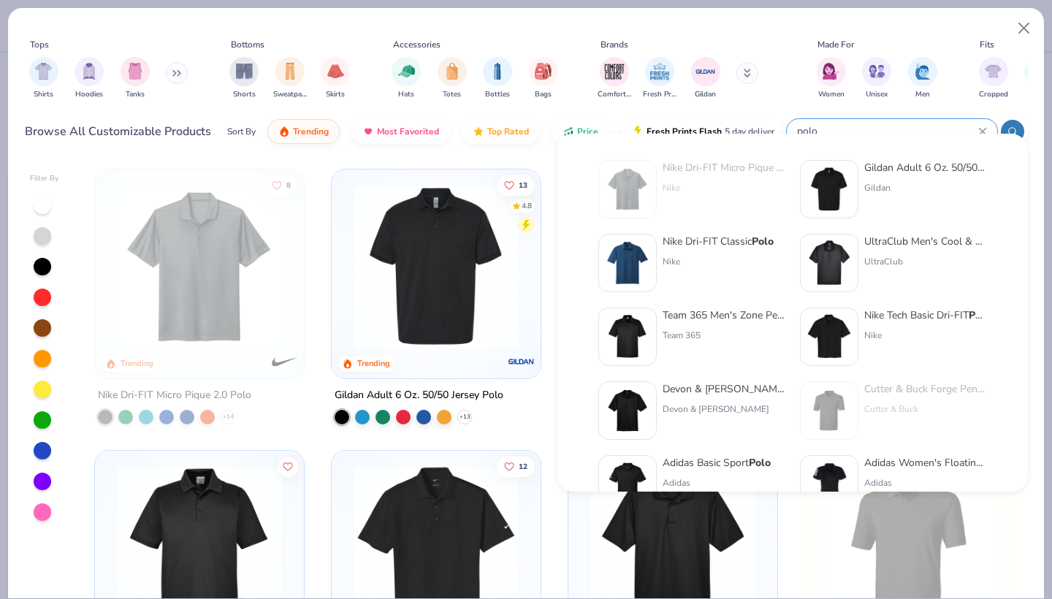
click at [572, 137] on div "Nike Dri-FIT Micro Pique 2.0 Polo Nike Gildan Adult 6 Oz. 50/50 Jersey Polo Gil…" at bounding box center [793, 313] width 471 height 358
click at [946, 123] on input "polo" at bounding box center [887, 131] width 183 height 17
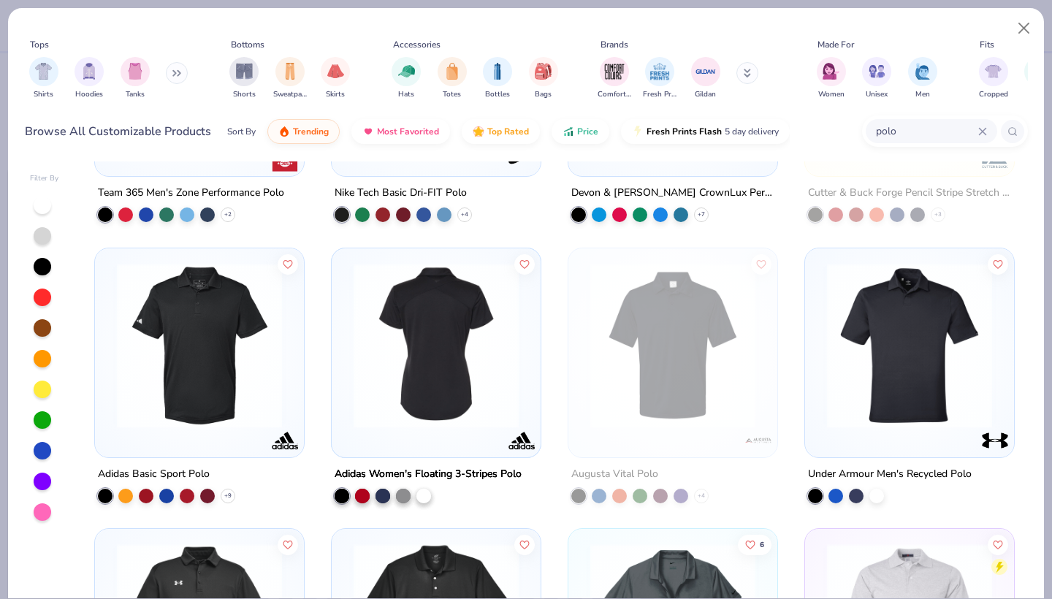
scroll to position [466, 0]
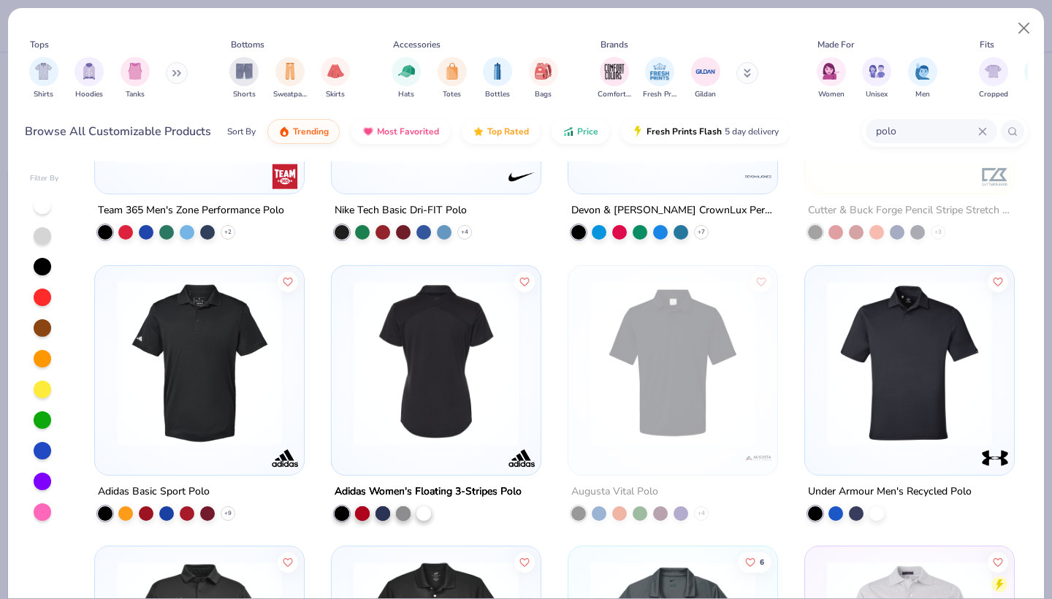
click at [216, 313] on img at bounding box center [200, 362] width 180 height 165
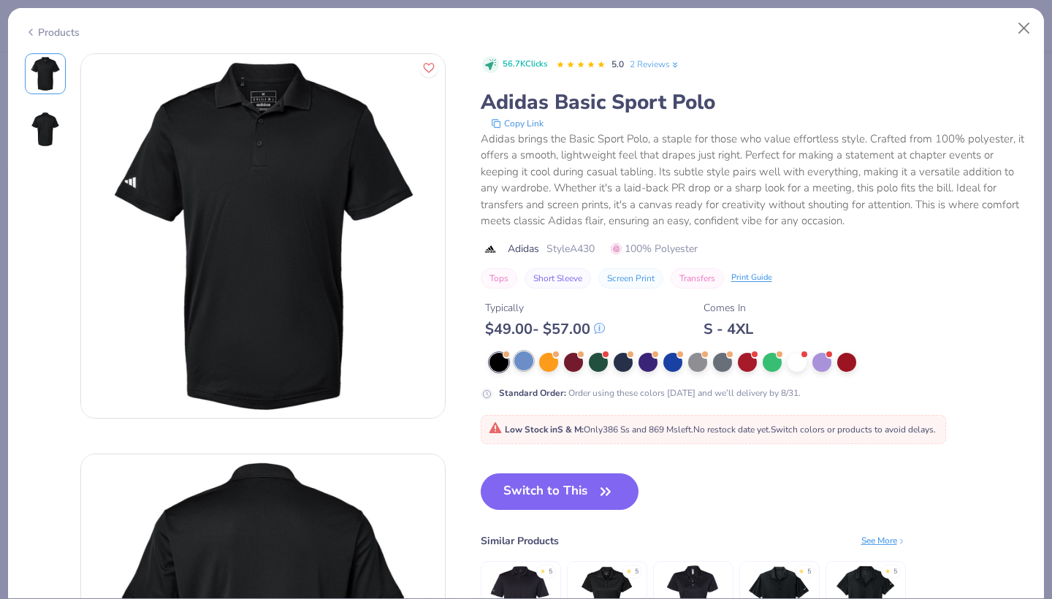
click at [515, 352] on div at bounding box center [524, 361] width 19 height 19
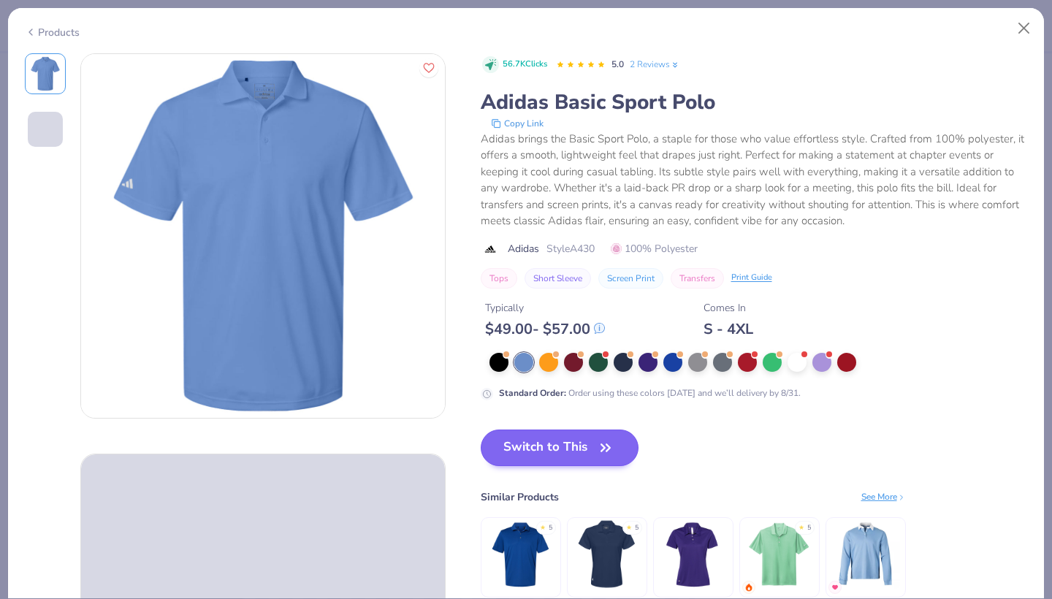
click at [512, 430] on button "Switch to This" at bounding box center [560, 448] width 159 height 37
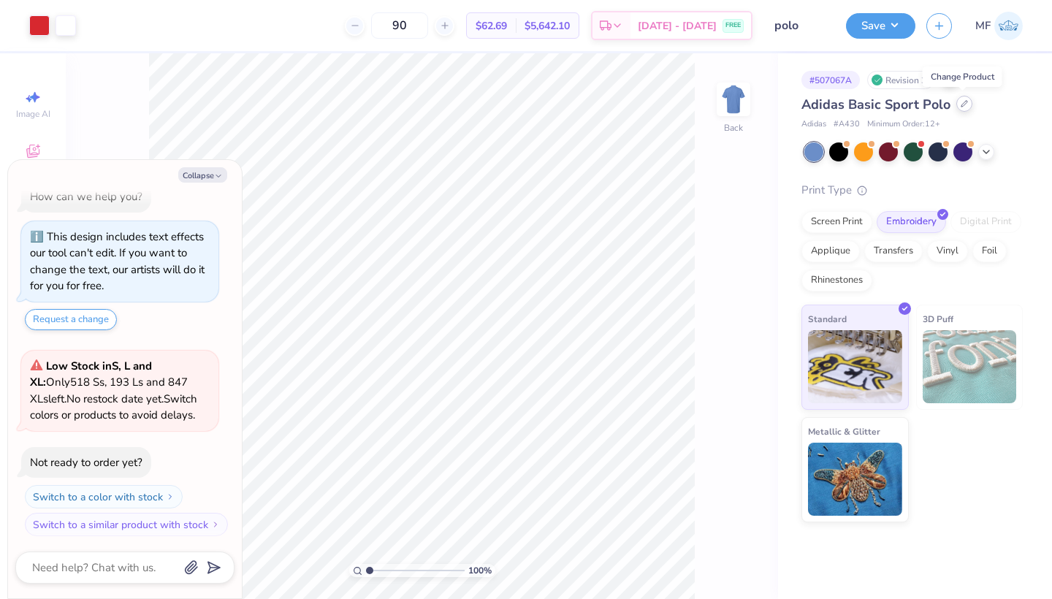
click at [968, 107] on div at bounding box center [965, 104] width 16 height 16
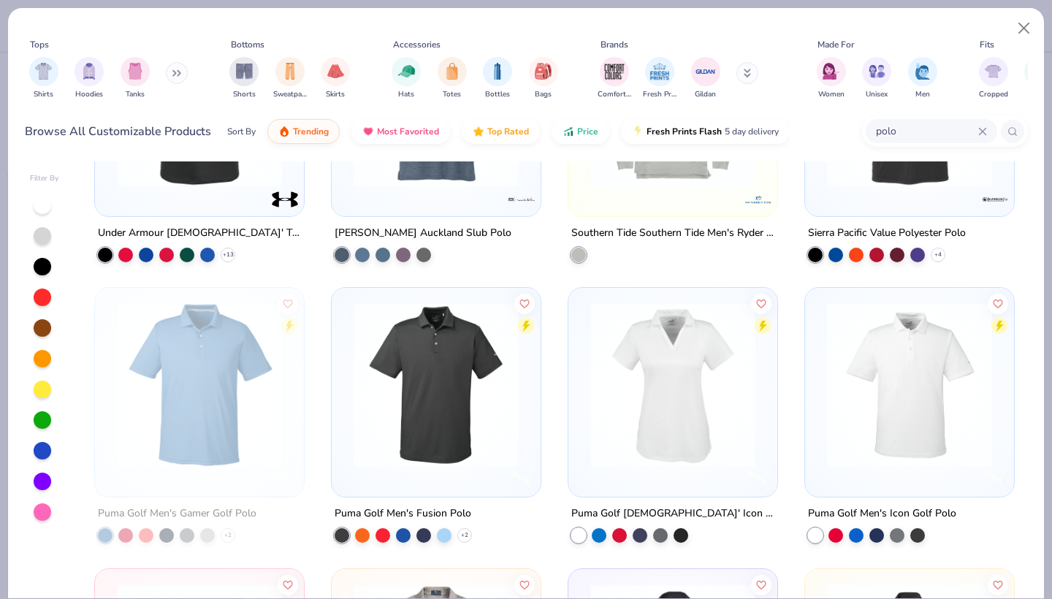
scroll to position [2975, 0]
click at [447, 526] on div at bounding box center [444, 533] width 15 height 15
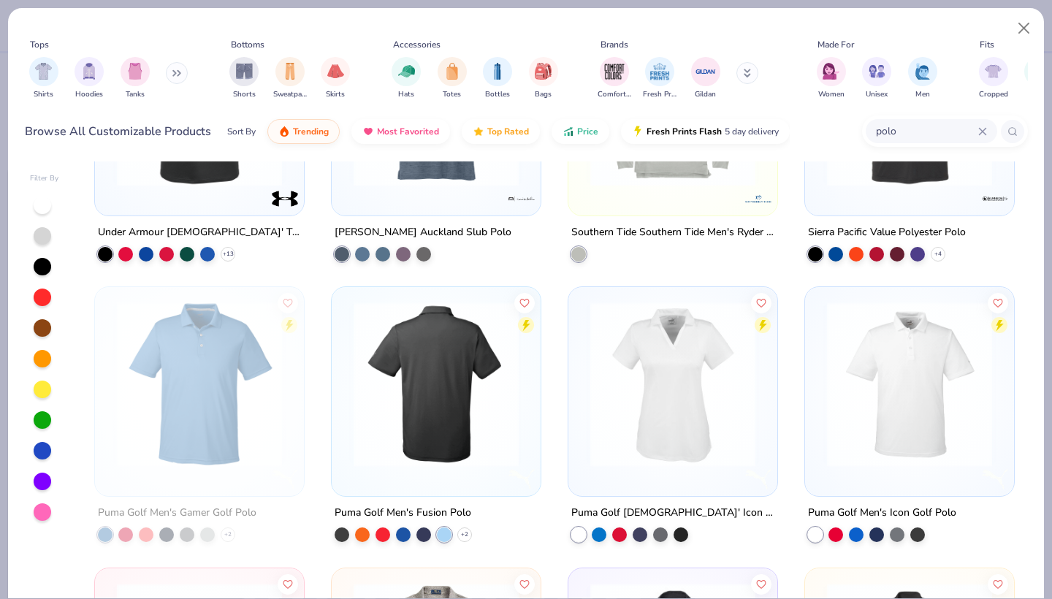
click at [477, 366] on div at bounding box center [436, 384] width 539 height 165
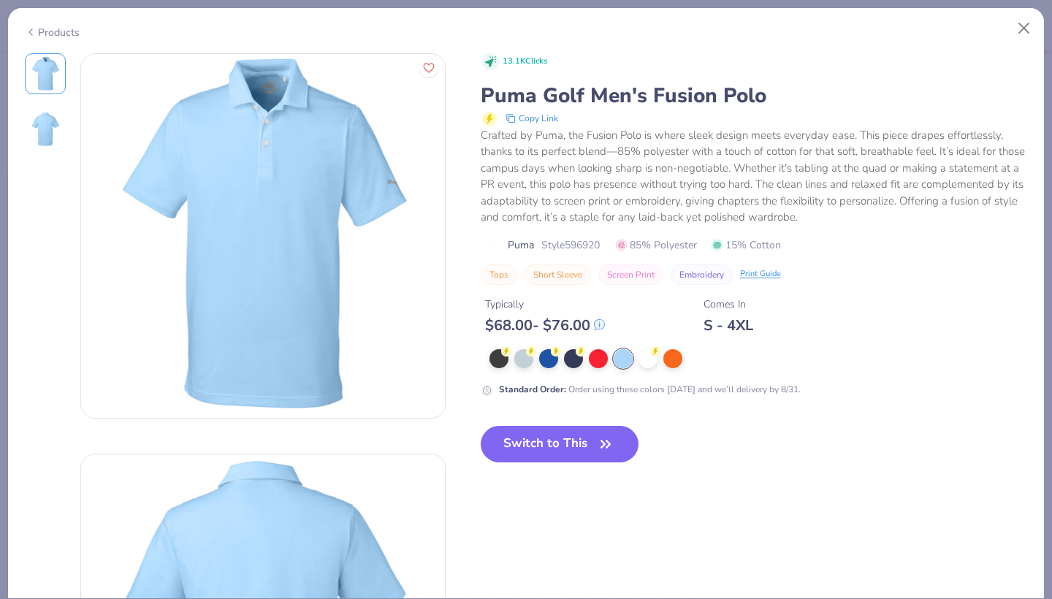
click at [53, 34] on div "Products" at bounding box center [52, 32] width 55 height 15
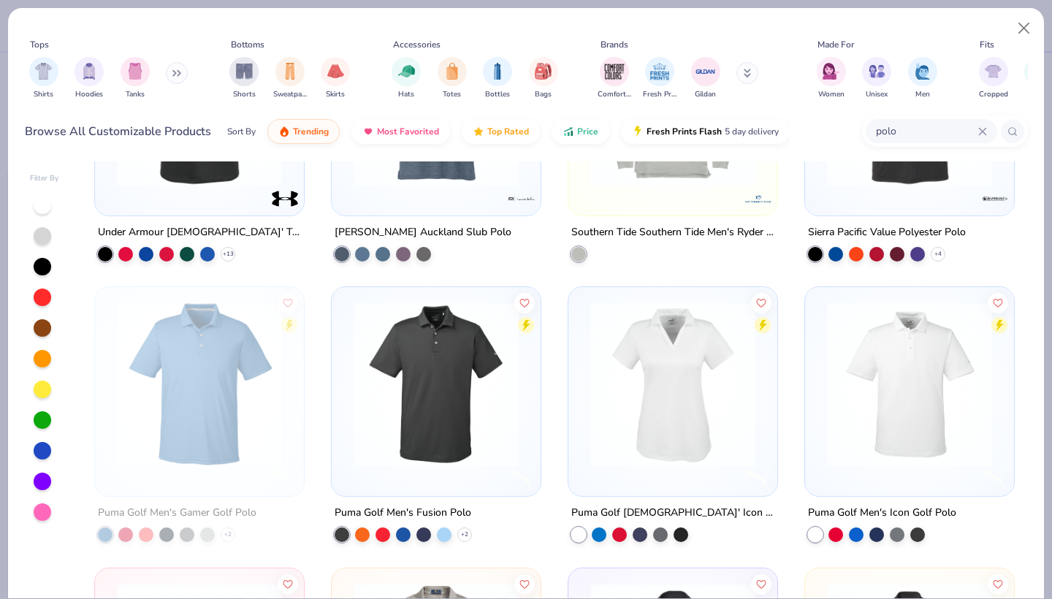
type textarea "x"
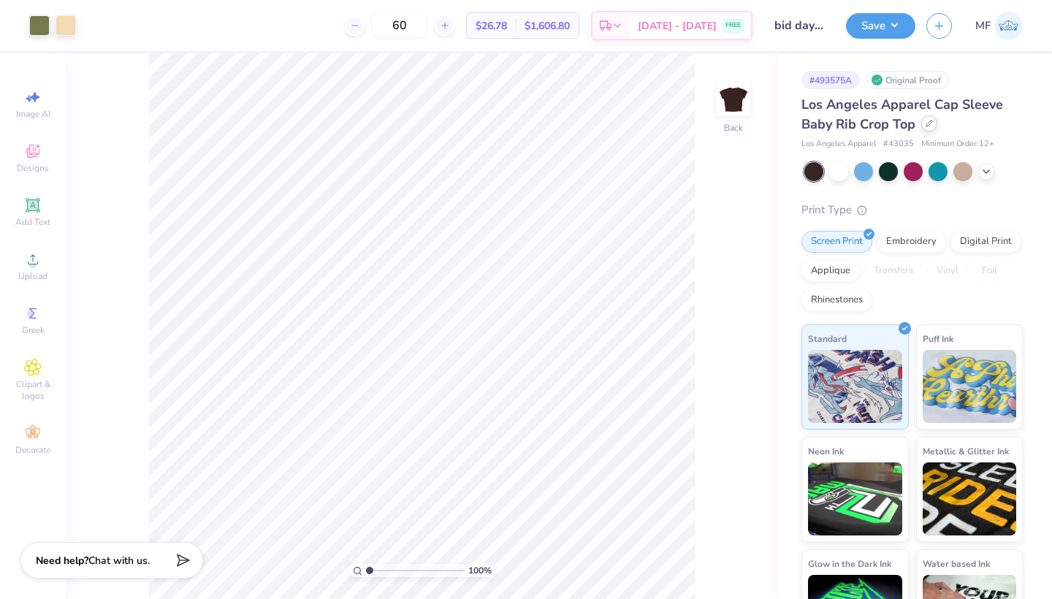
click at [935, 123] on div at bounding box center [930, 123] width 16 height 16
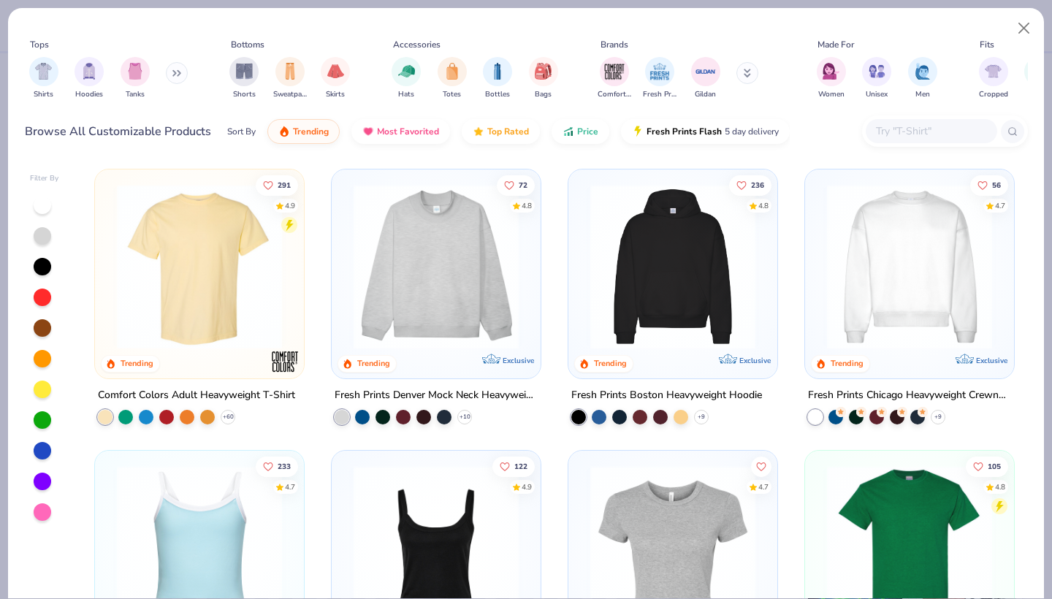
click at [922, 119] on div at bounding box center [932, 131] width 132 height 24
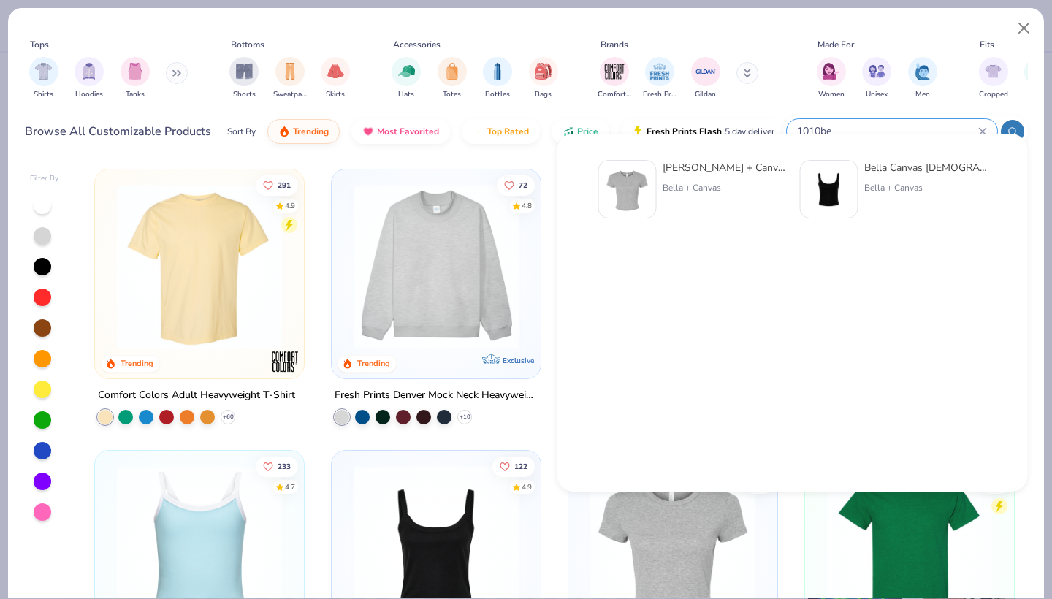
type input "1010be"
click at [665, 179] on div "Bella + Canvas Ladies' Micro Ribbed Baby Tee Bella + Canvas" at bounding box center [724, 189] width 123 height 58
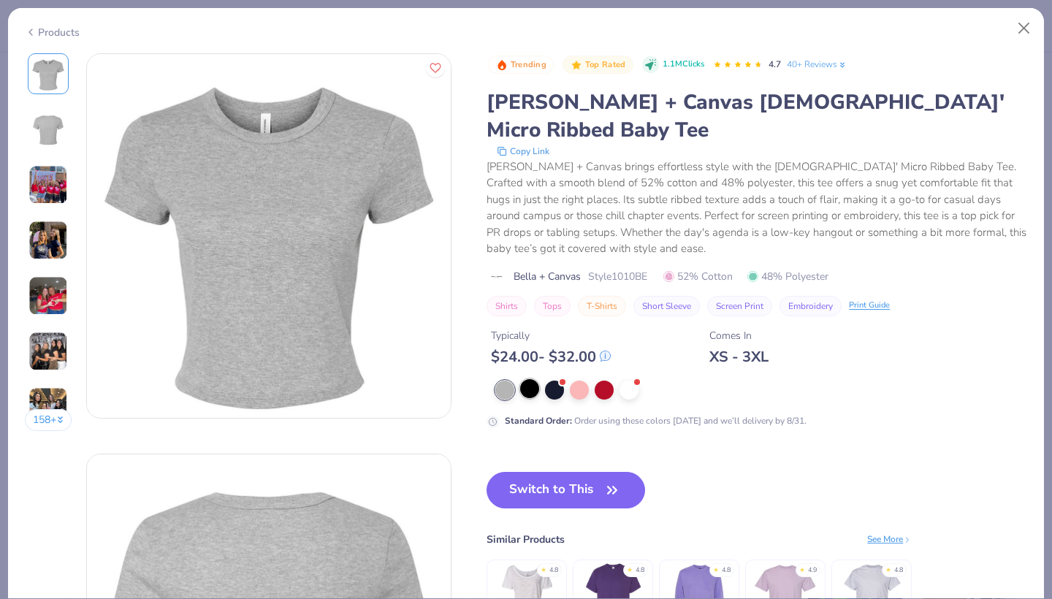
click at [520, 379] on div at bounding box center [529, 388] width 19 height 19
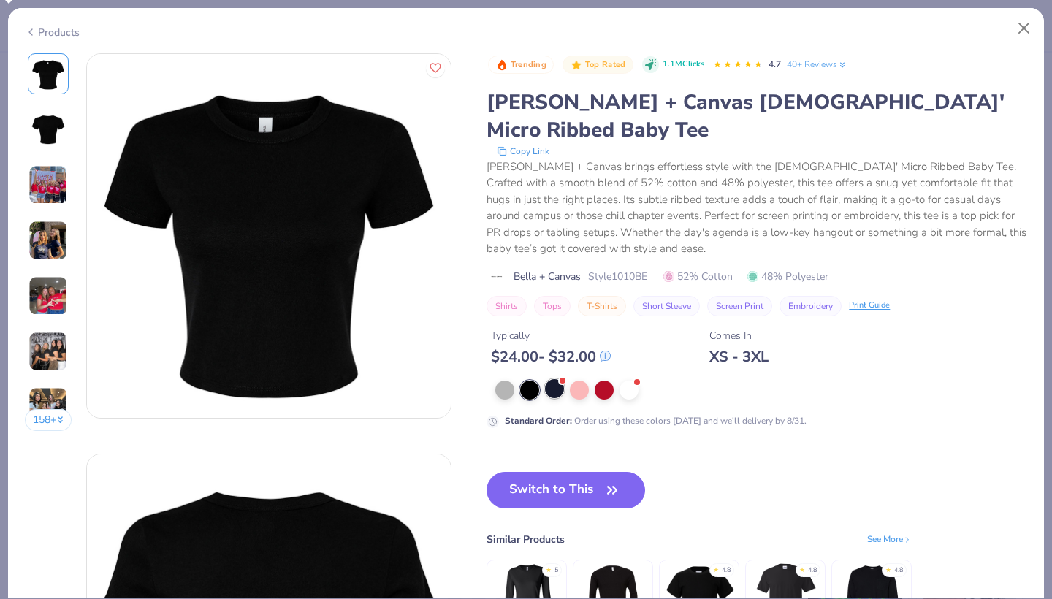
click at [545, 379] on div at bounding box center [554, 388] width 19 height 19
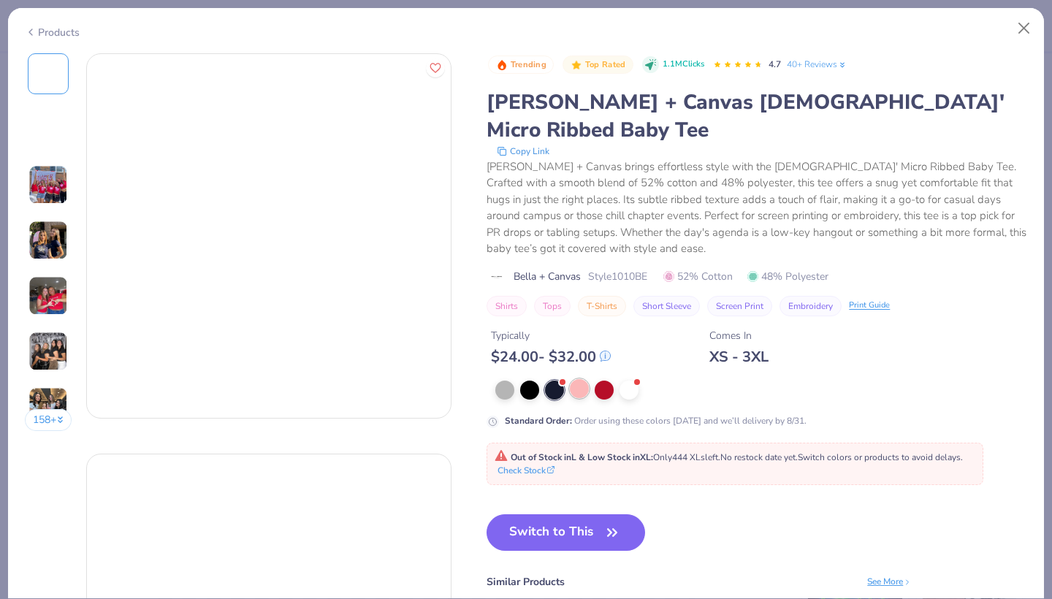
click at [570, 379] on div at bounding box center [579, 388] width 19 height 19
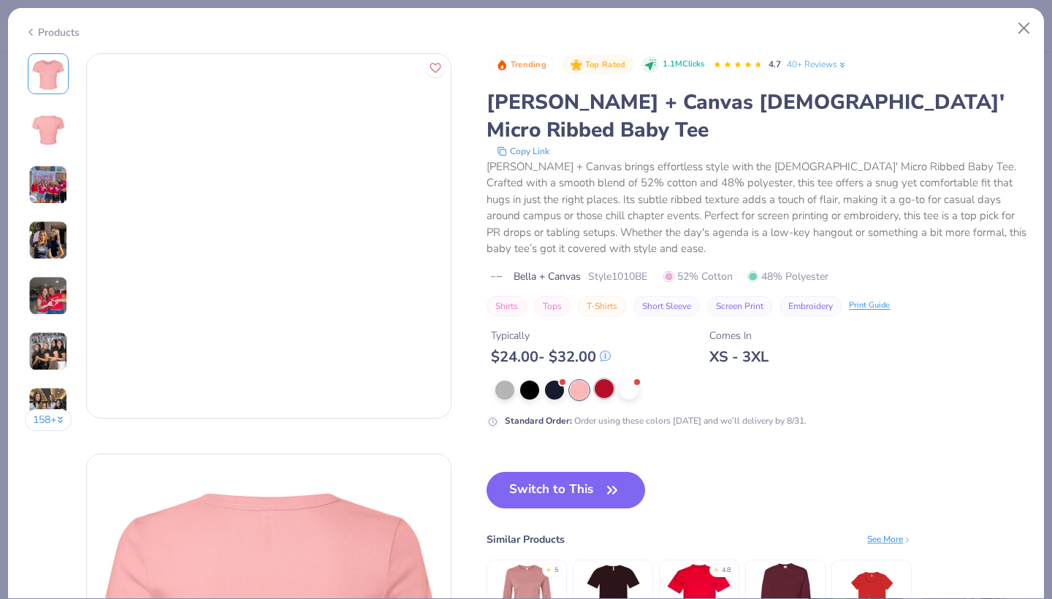
click at [595, 379] on div at bounding box center [604, 388] width 19 height 19
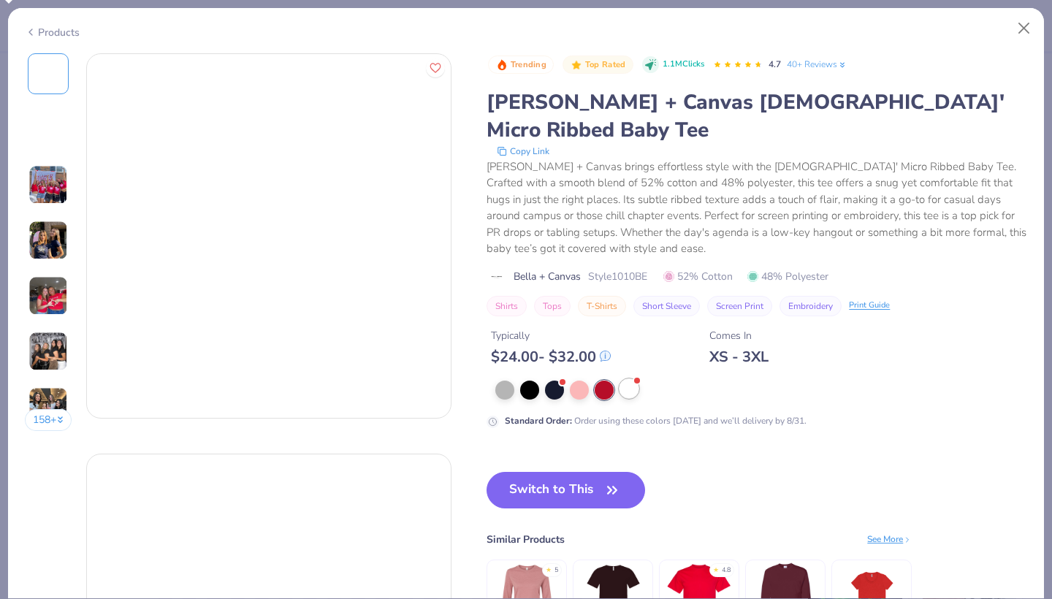
click at [620, 379] on div at bounding box center [629, 388] width 19 height 19
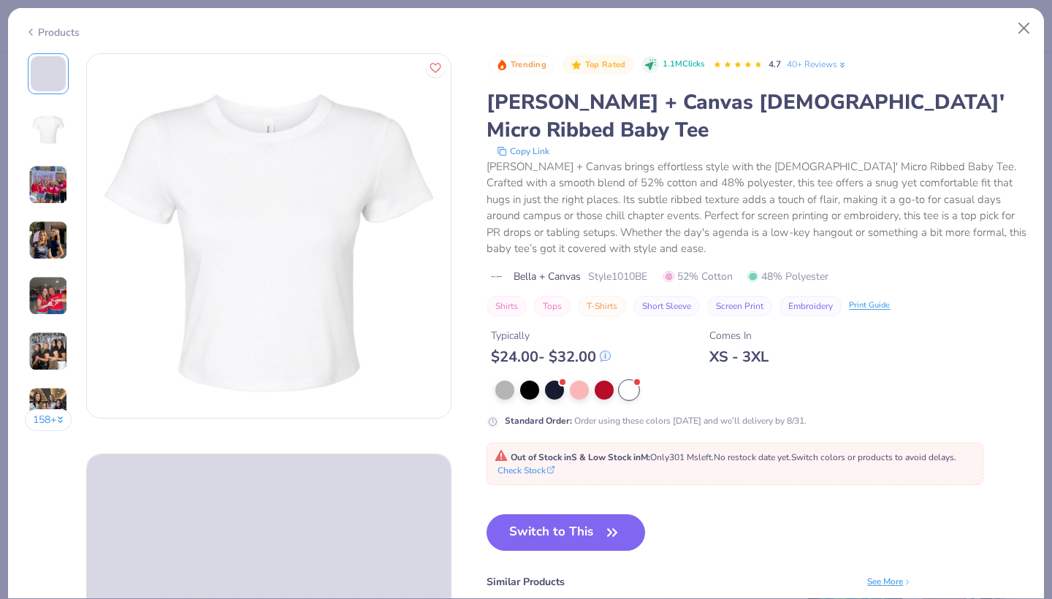
click at [34, 26] on icon at bounding box center [31, 32] width 12 height 18
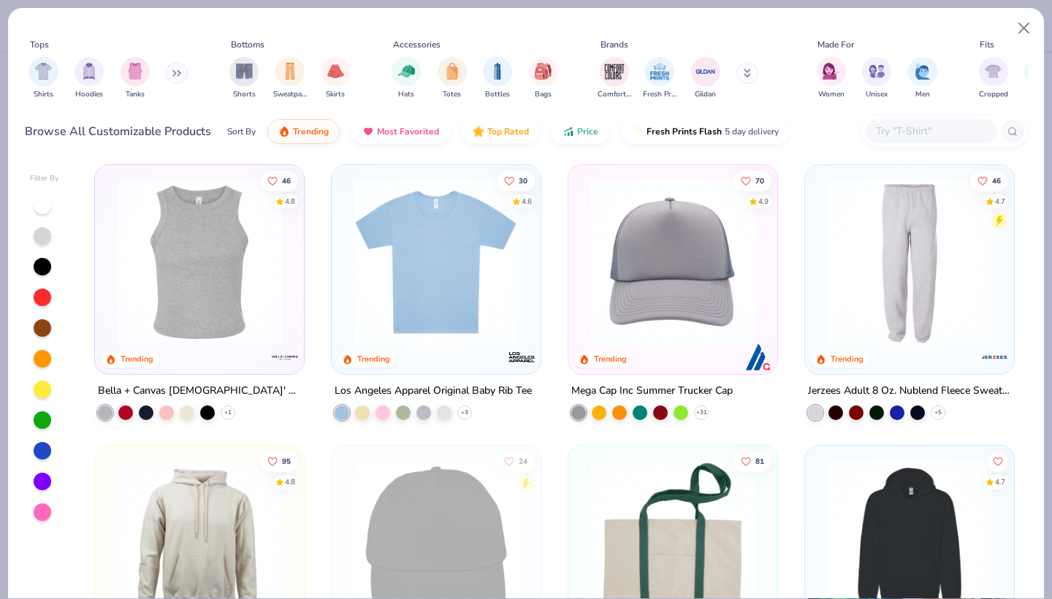
scroll to position [2824, 0]
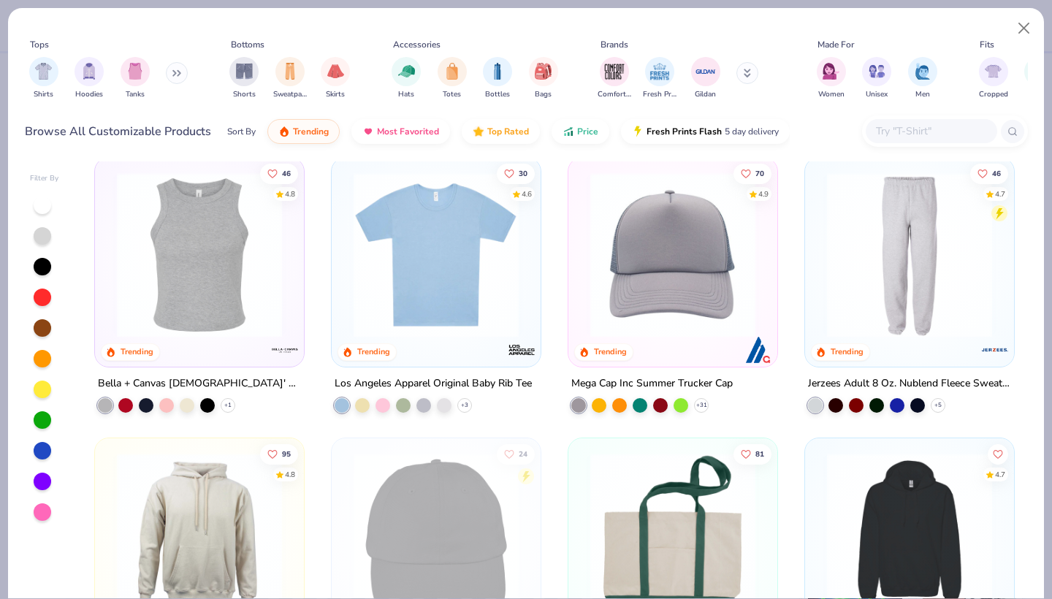
click at [442, 241] on img at bounding box center [436, 254] width 180 height 165
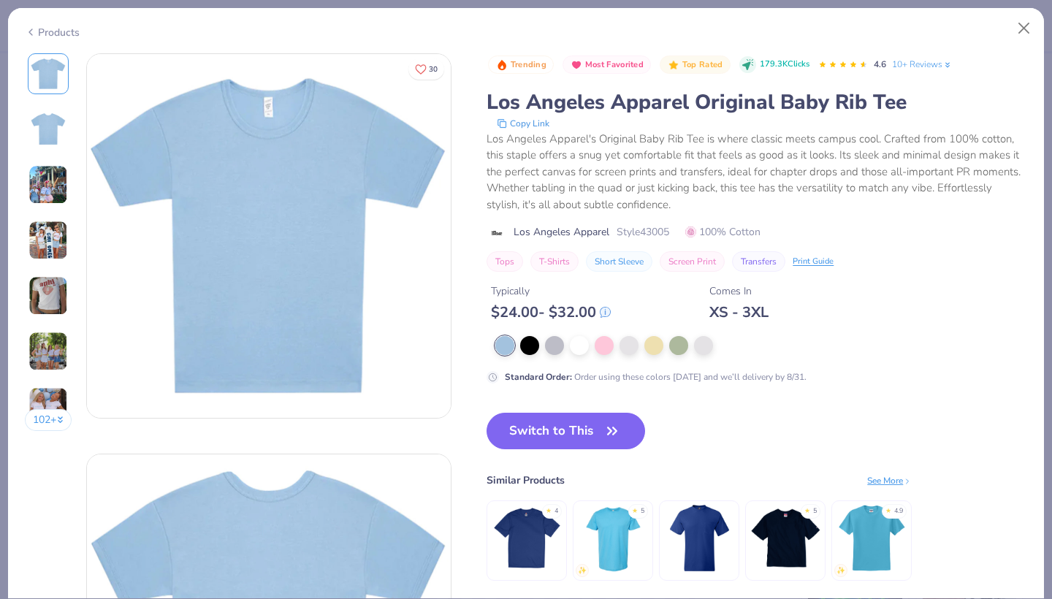
click at [38, 295] on img at bounding box center [48, 295] width 39 height 39
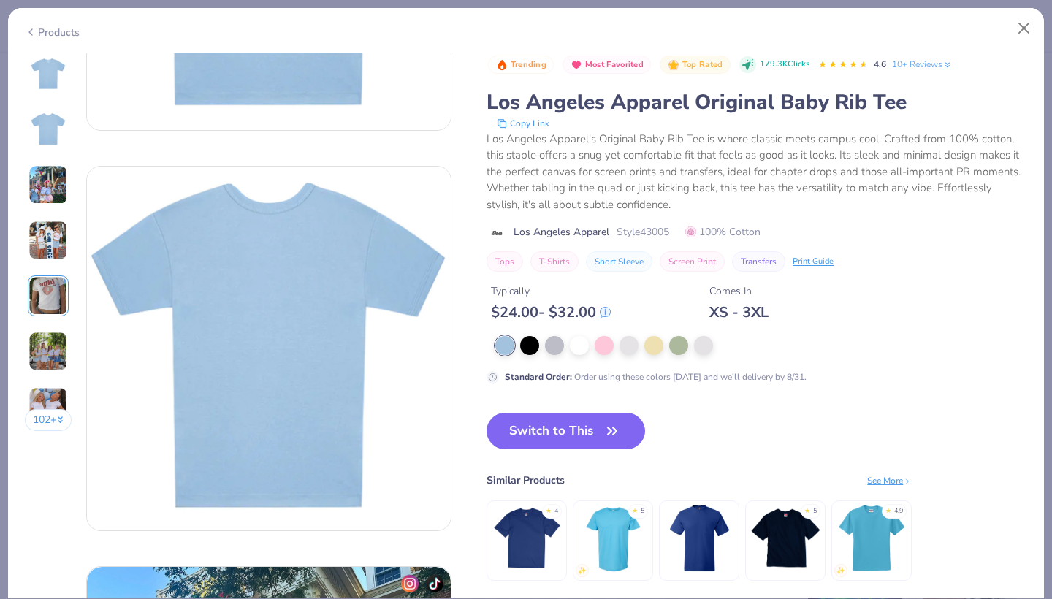
scroll to position [111, 0]
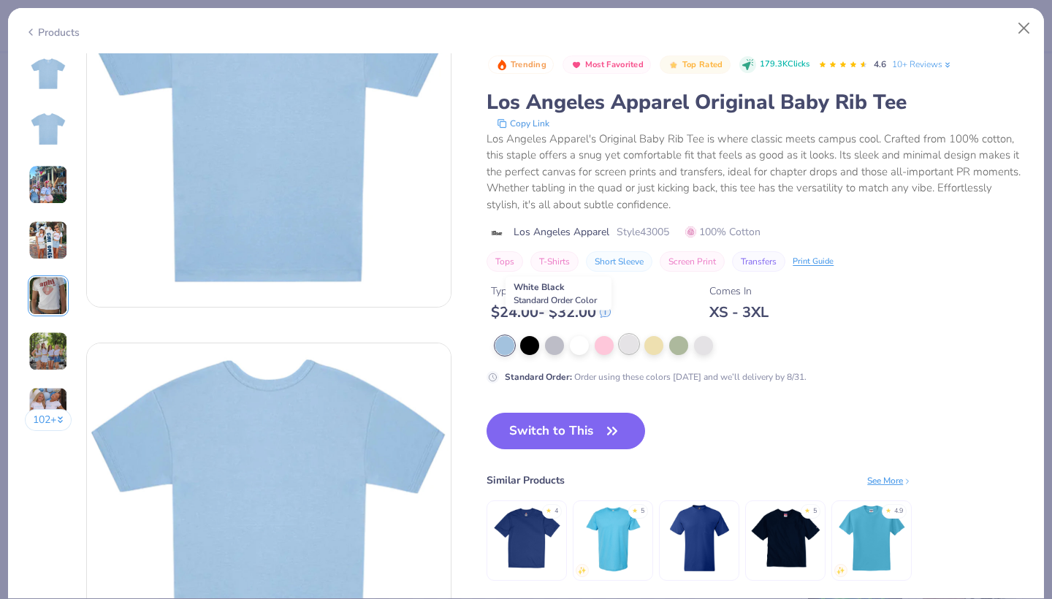
click at [620, 335] on div at bounding box center [629, 344] width 19 height 19
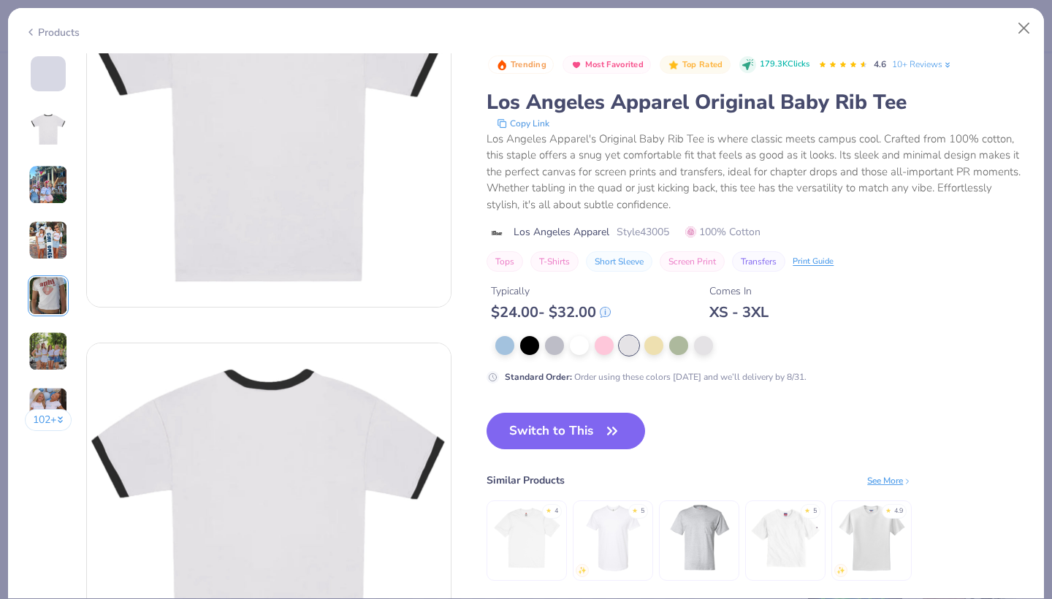
click at [36, 28] on icon at bounding box center [31, 32] width 12 height 18
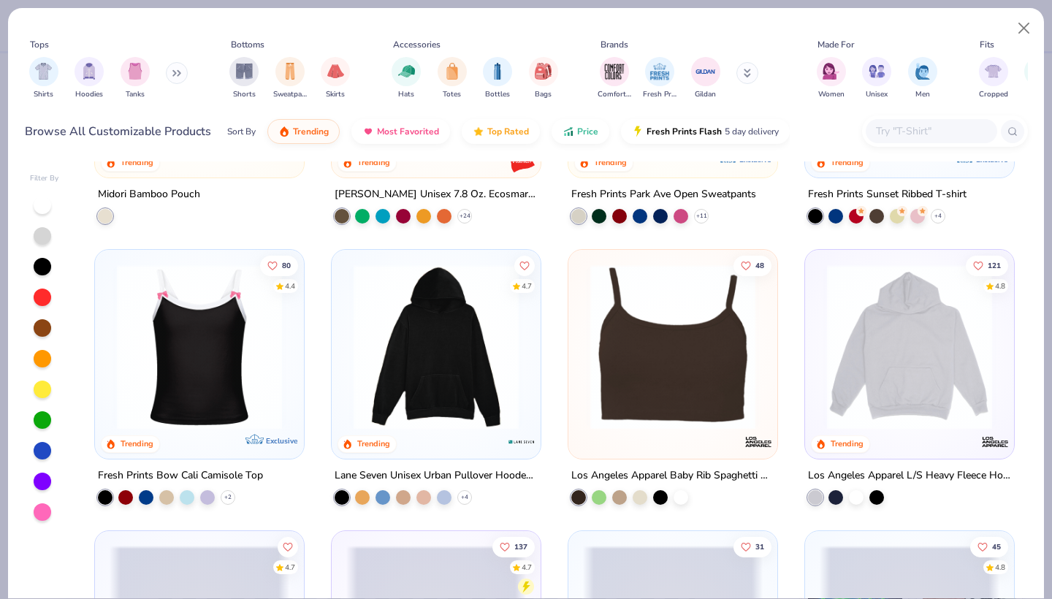
scroll to position [3406, 0]
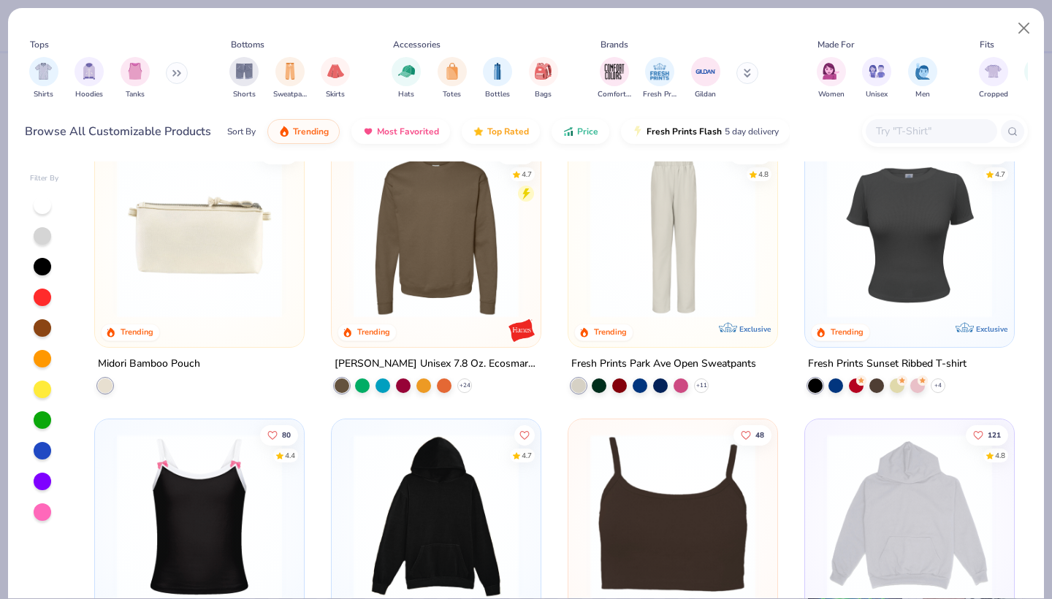
click at [894, 278] on img at bounding box center [910, 235] width 180 height 165
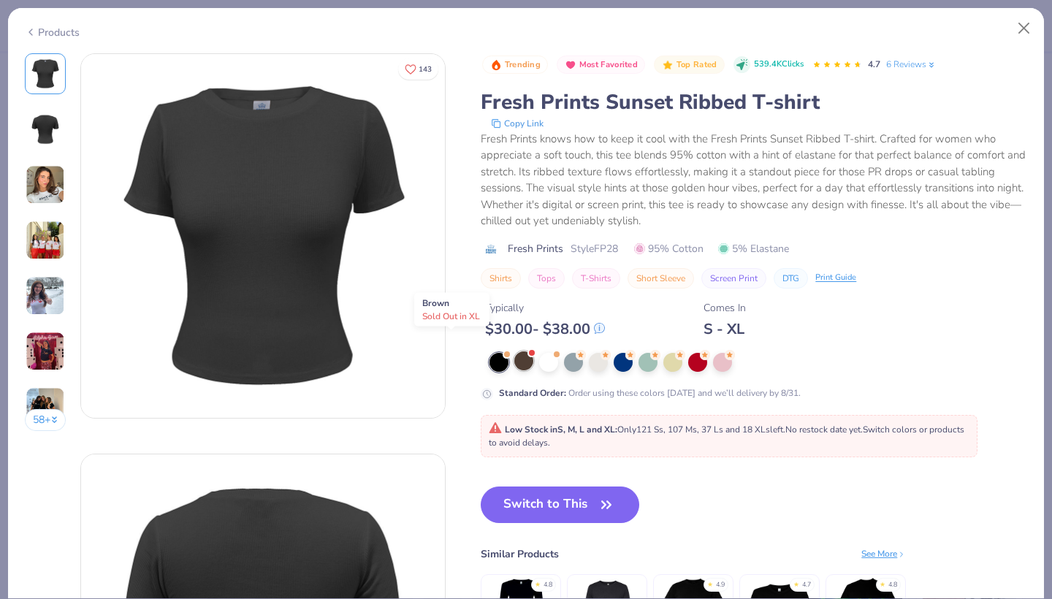
click at [515, 352] on div at bounding box center [524, 361] width 19 height 19
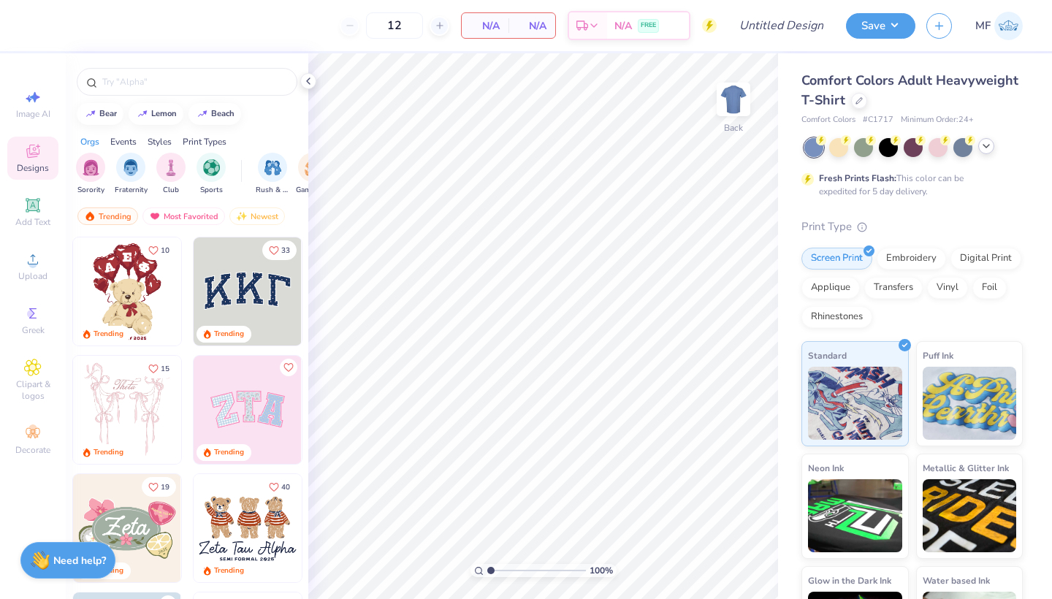
click at [989, 143] on icon at bounding box center [987, 146] width 12 height 12
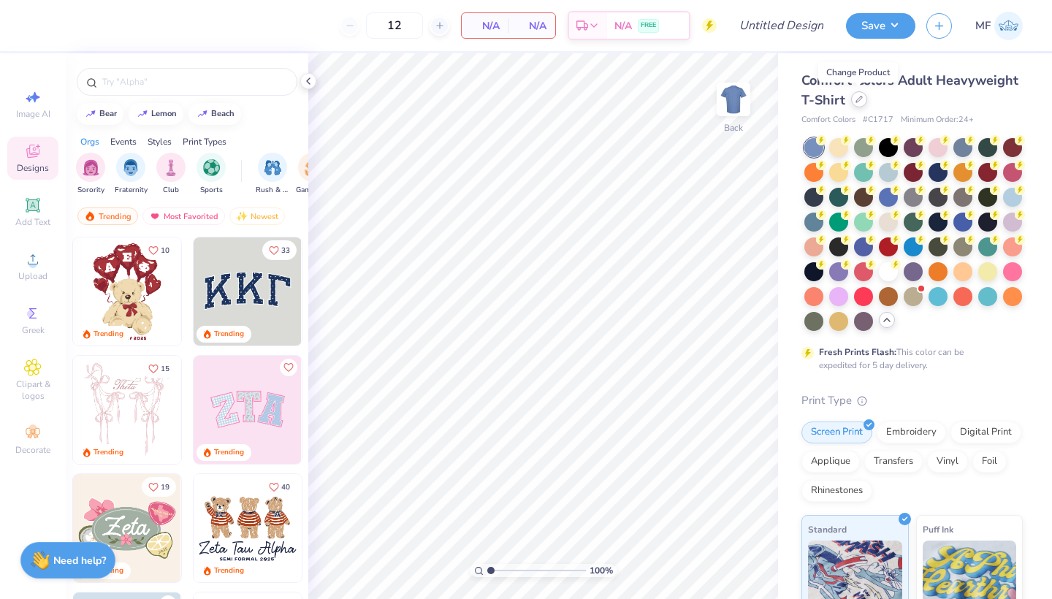
click at [858, 95] on div at bounding box center [859, 99] width 16 height 16
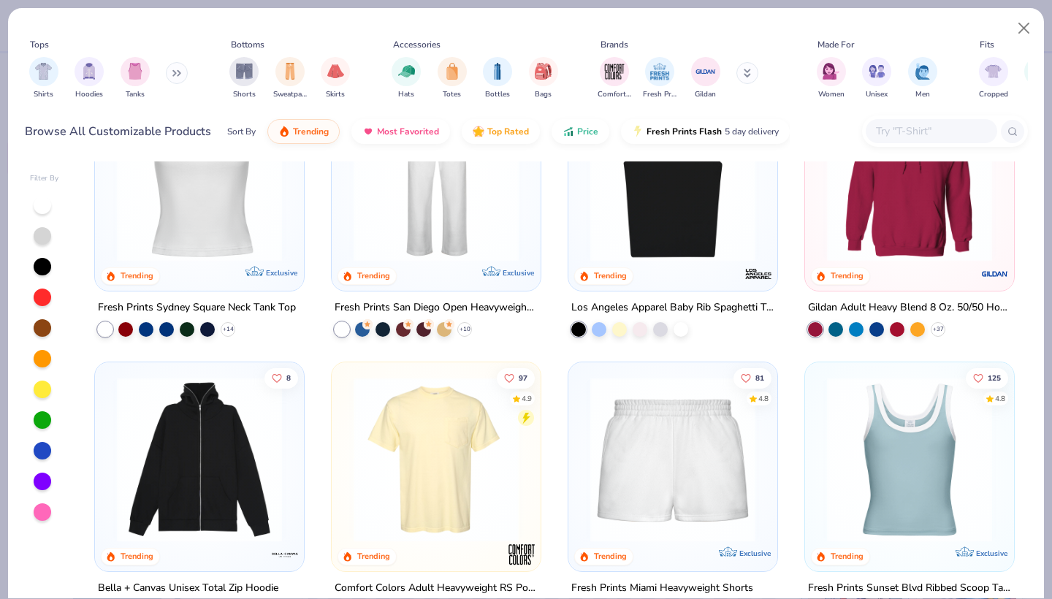
scroll to position [680, 0]
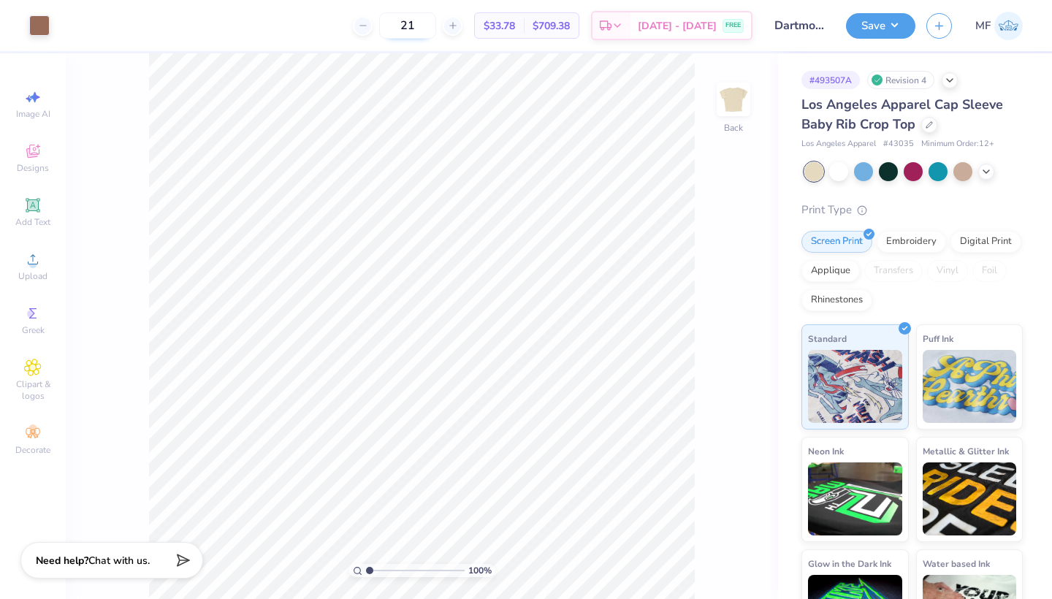
click at [427, 23] on input "21" at bounding box center [407, 25] width 57 height 26
type input "210"
click at [966, 172] on div at bounding box center [963, 170] width 19 height 19
type input "6.38"
type input "6.10"
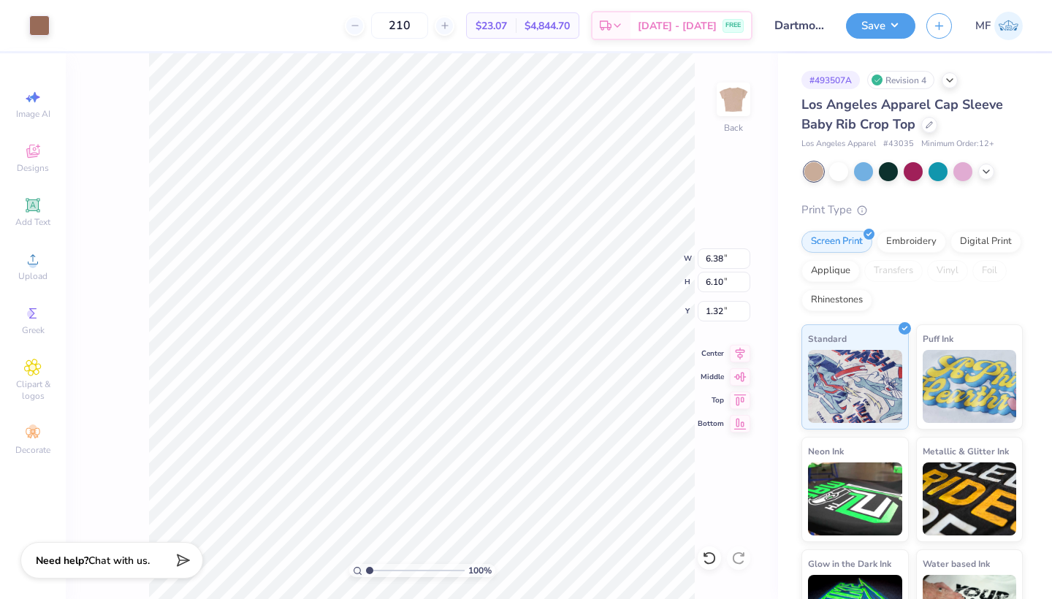
type input "3.00"
click at [422, 26] on input "210" at bounding box center [399, 25] width 57 height 26
type input "210"
click at [987, 170] on icon at bounding box center [987, 170] width 12 height 12
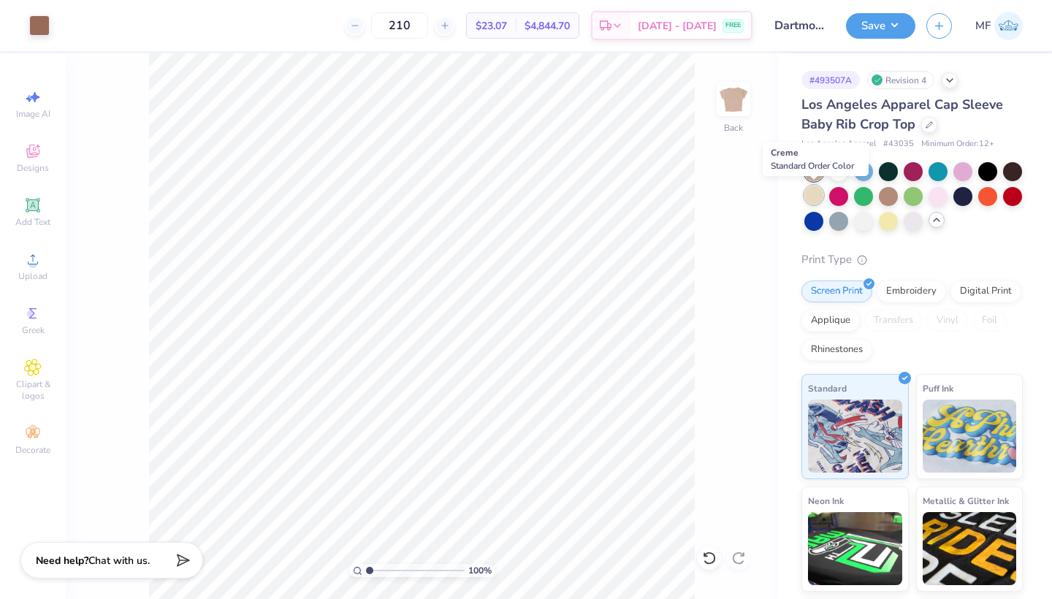
click at [815, 198] on div at bounding box center [814, 195] width 19 height 19
click at [870, 31] on button "Save" at bounding box center [880, 24] width 69 height 26
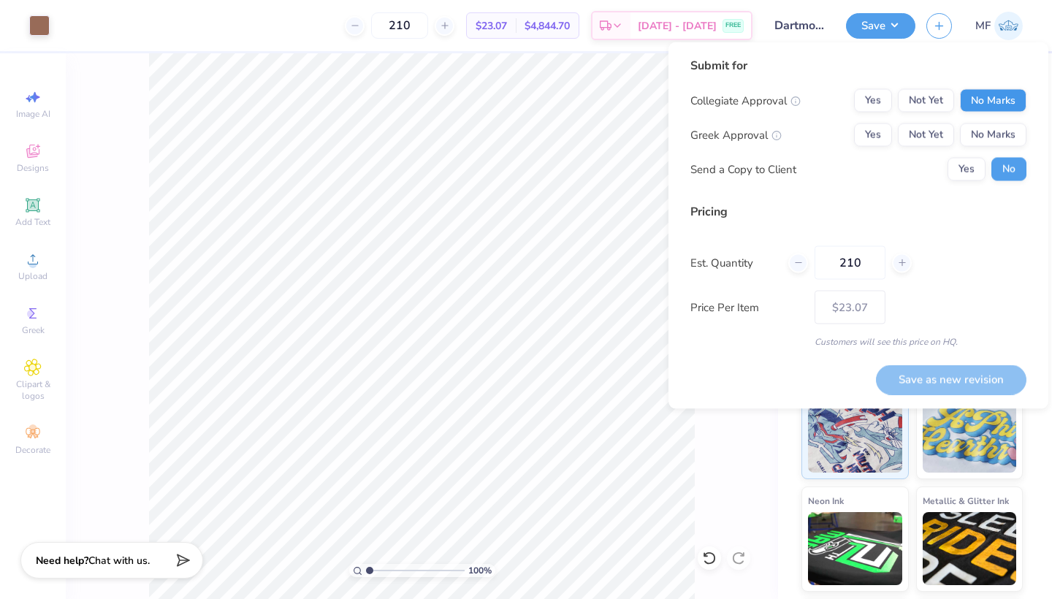
click at [995, 96] on button "No Marks" at bounding box center [993, 100] width 67 height 23
click at [867, 130] on button "Yes" at bounding box center [873, 135] width 38 height 23
click at [832, 302] on input "$23.07" at bounding box center [850, 308] width 71 height 34
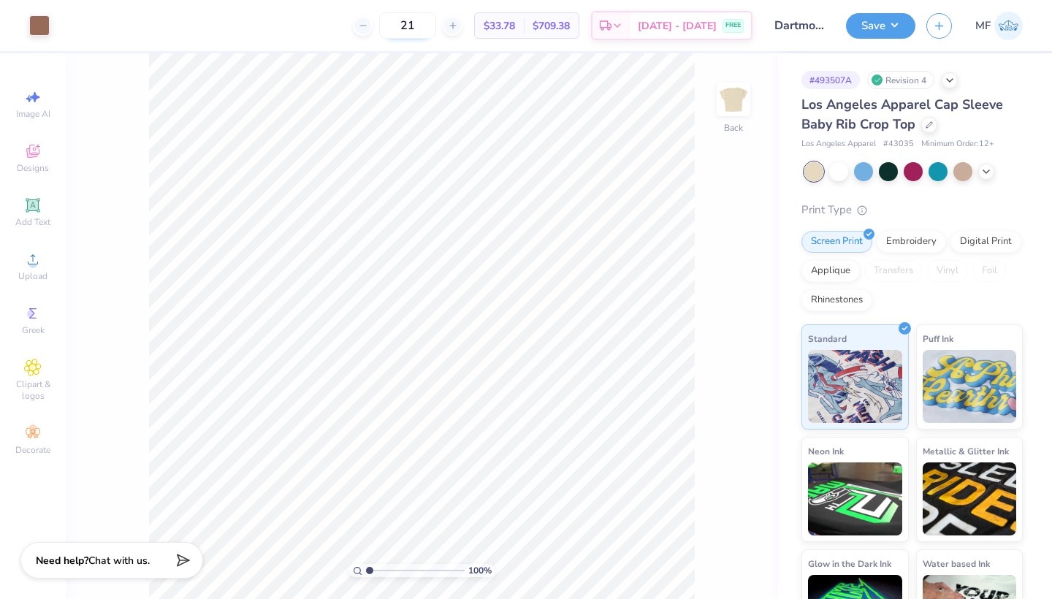
click at [428, 23] on input "21" at bounding box center [407, 25] width 57 height 26
type input "210"
click at [966, 166] on div at bounding box center [963, 170] width 19 height 19
